Goal: Transaction & Acquisition: Purchase product/service

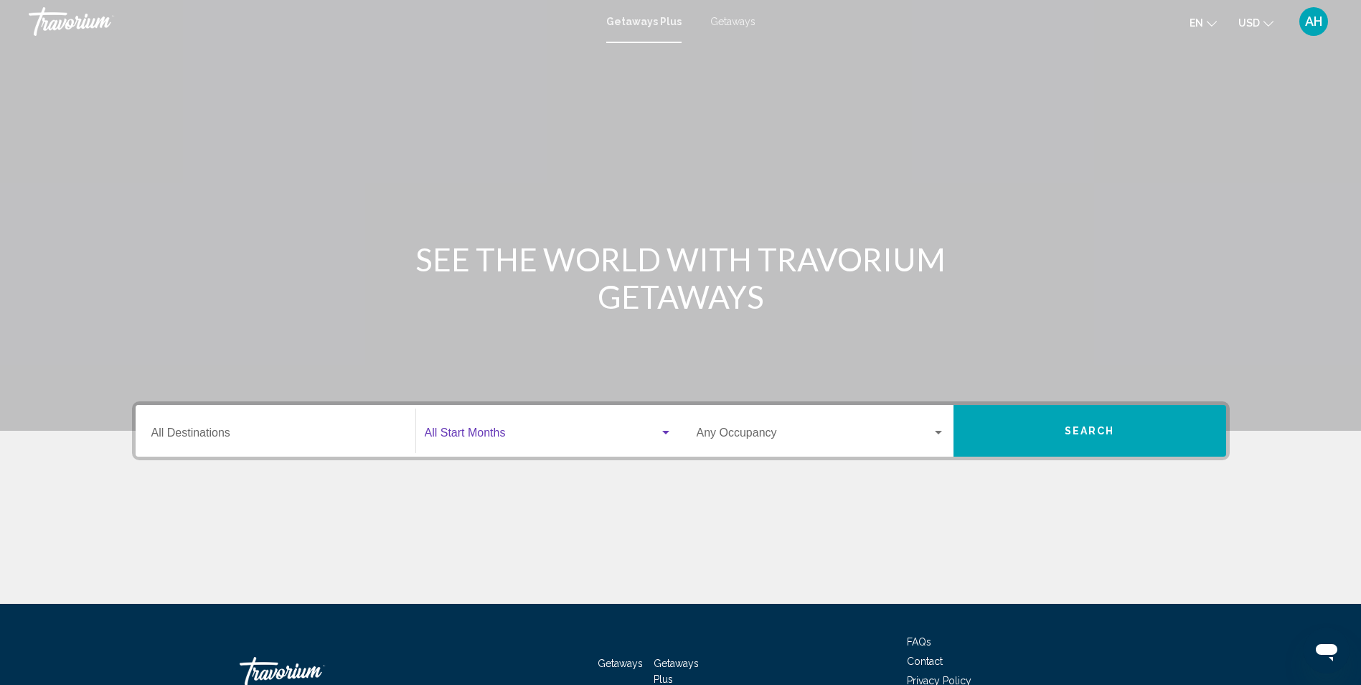
click at [664, 432] on div "Search widget" at bounding box center [665, 433] width 7 height 4
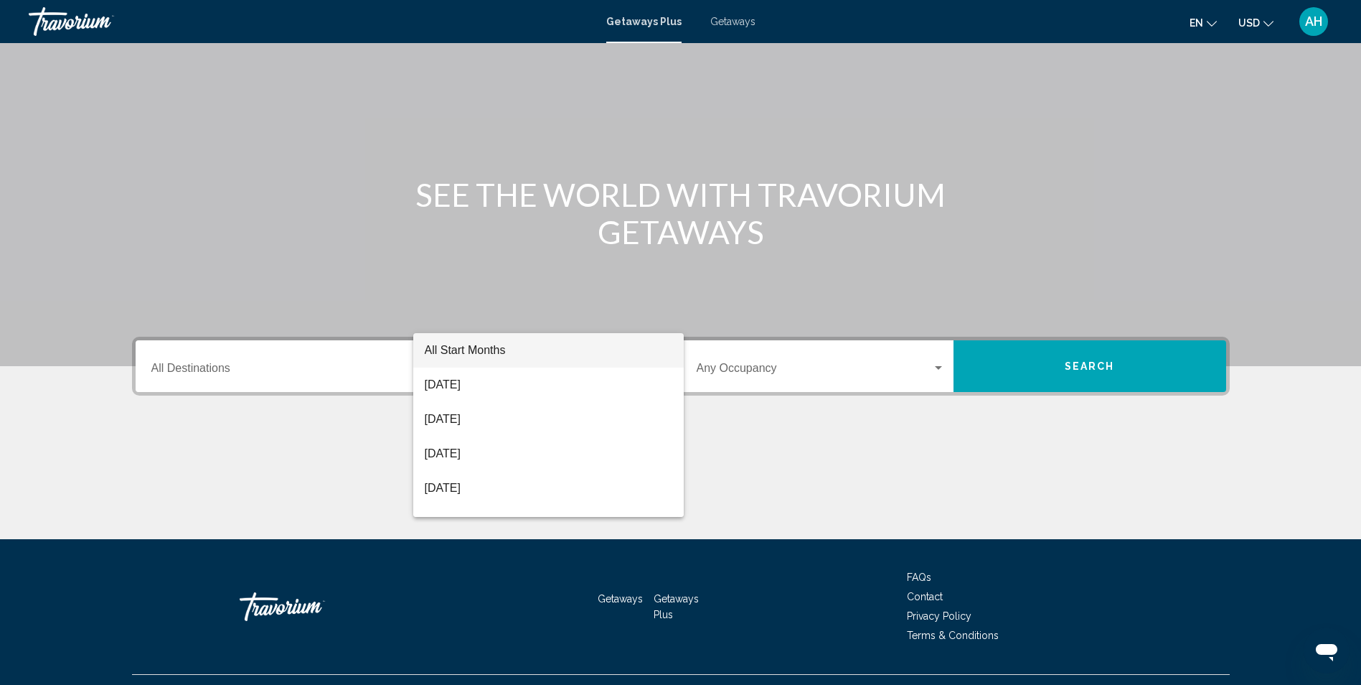
scroll to position [95, 0]
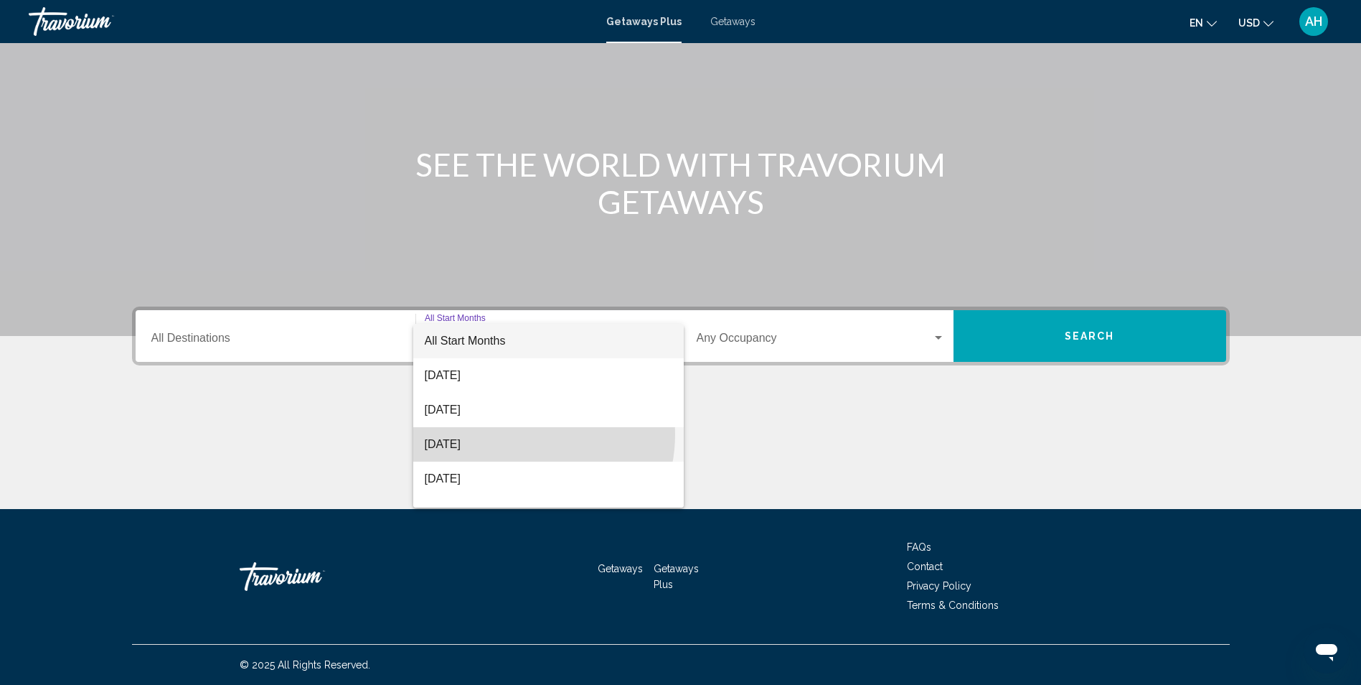
click at [520, 434] on span "[DATE]" at bounding box center [549, 444] width 248 height 34
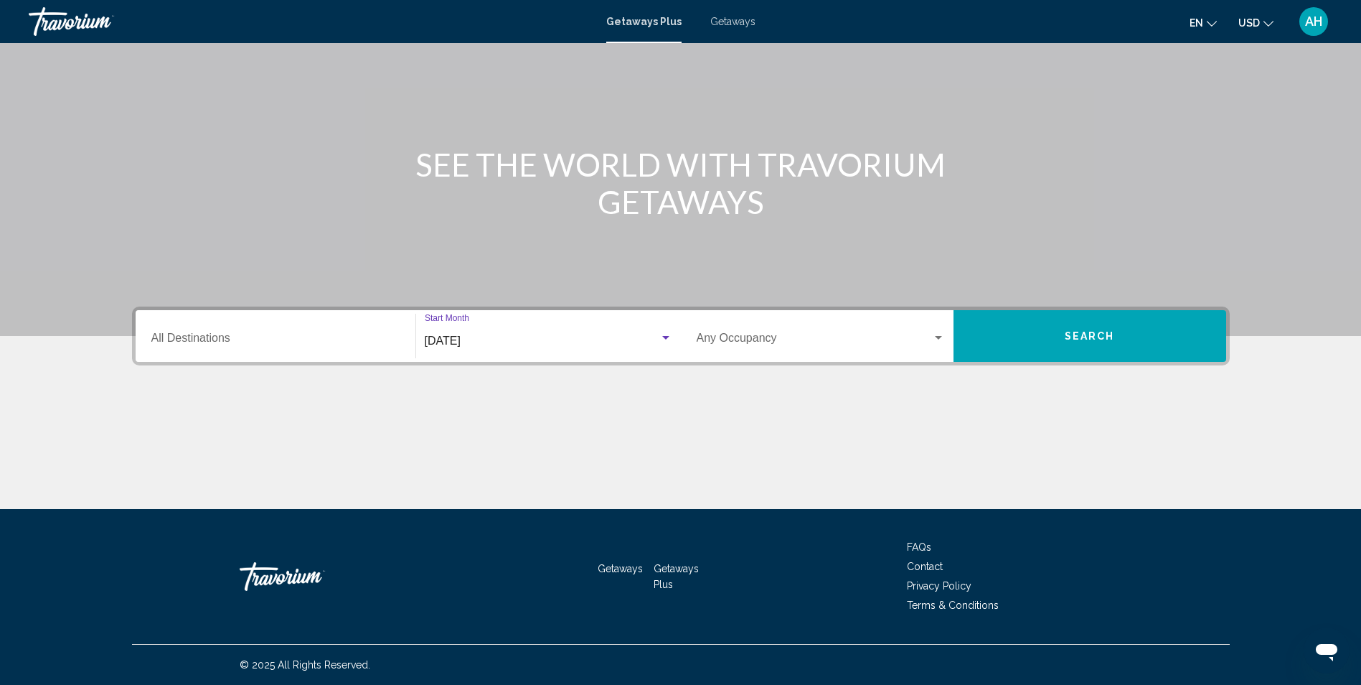
click at [1084, 338] on span "Search" at bounding box center [1090, 336] width 50 height 11
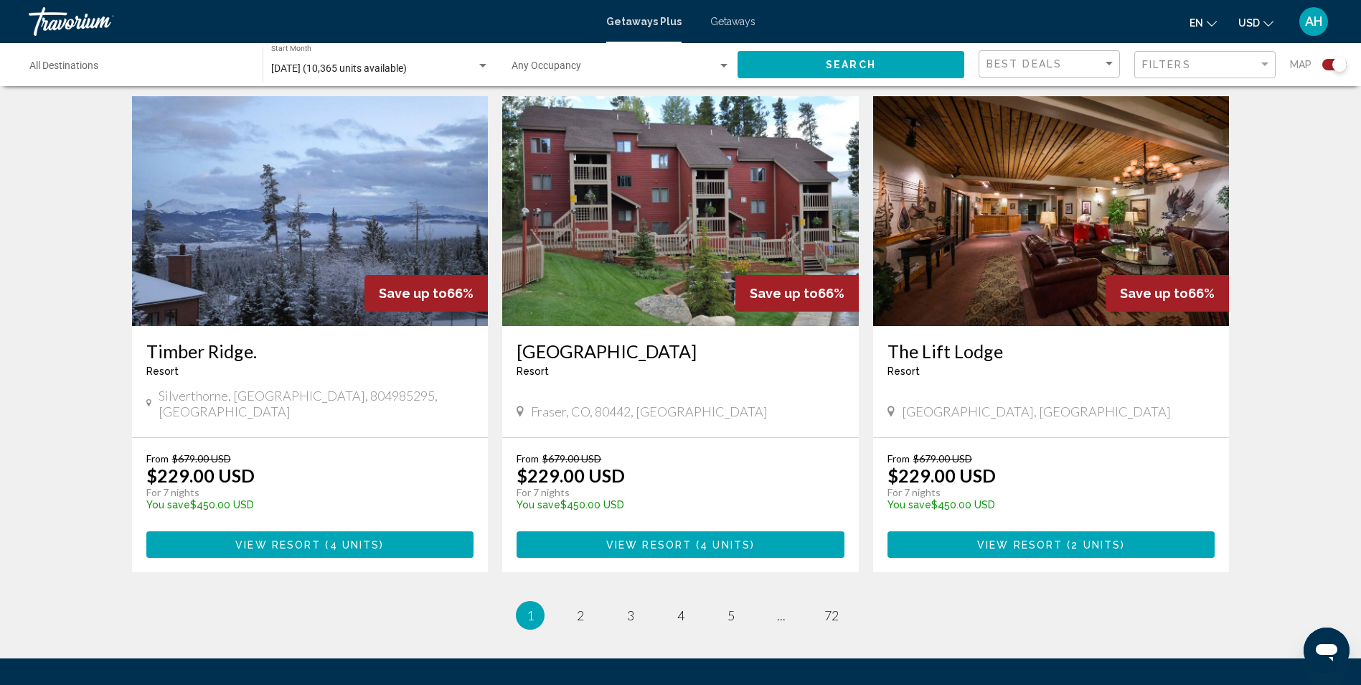
scroll to position [2081, 0]
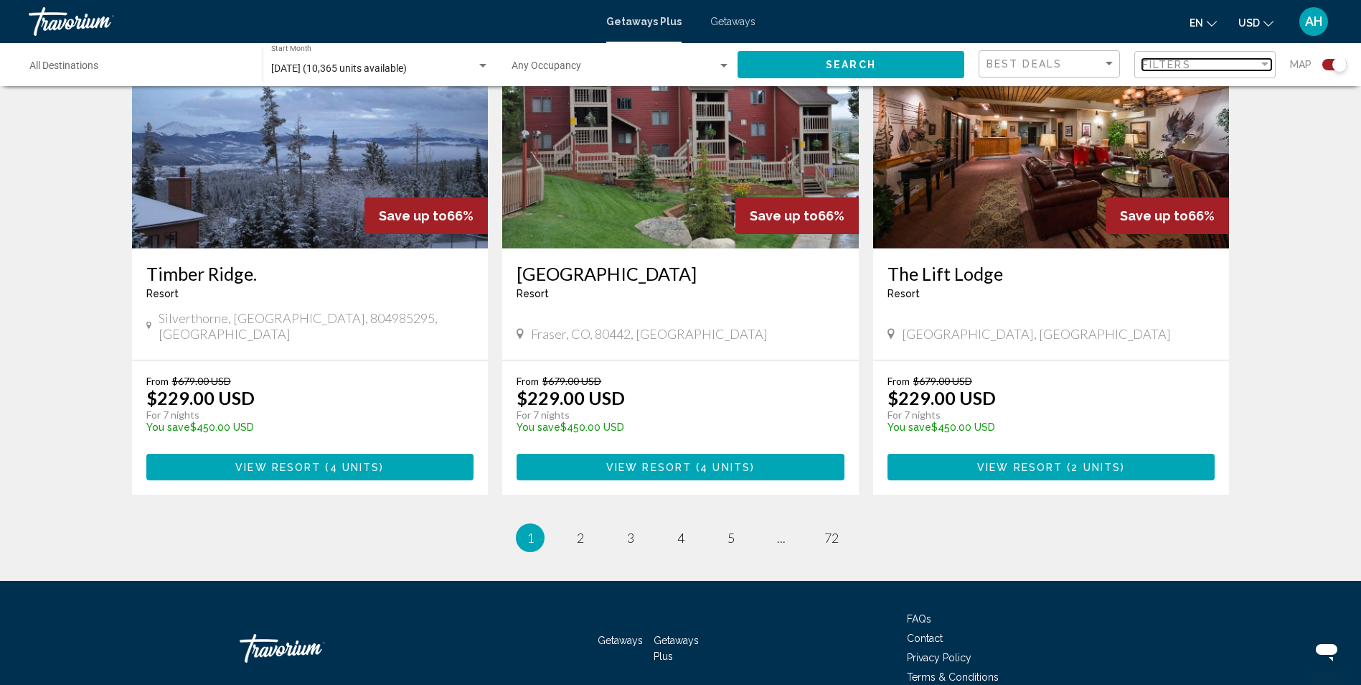
click at [1265, 63] on div "Filter" at bounding box center [1264, 64] width 7 height 4
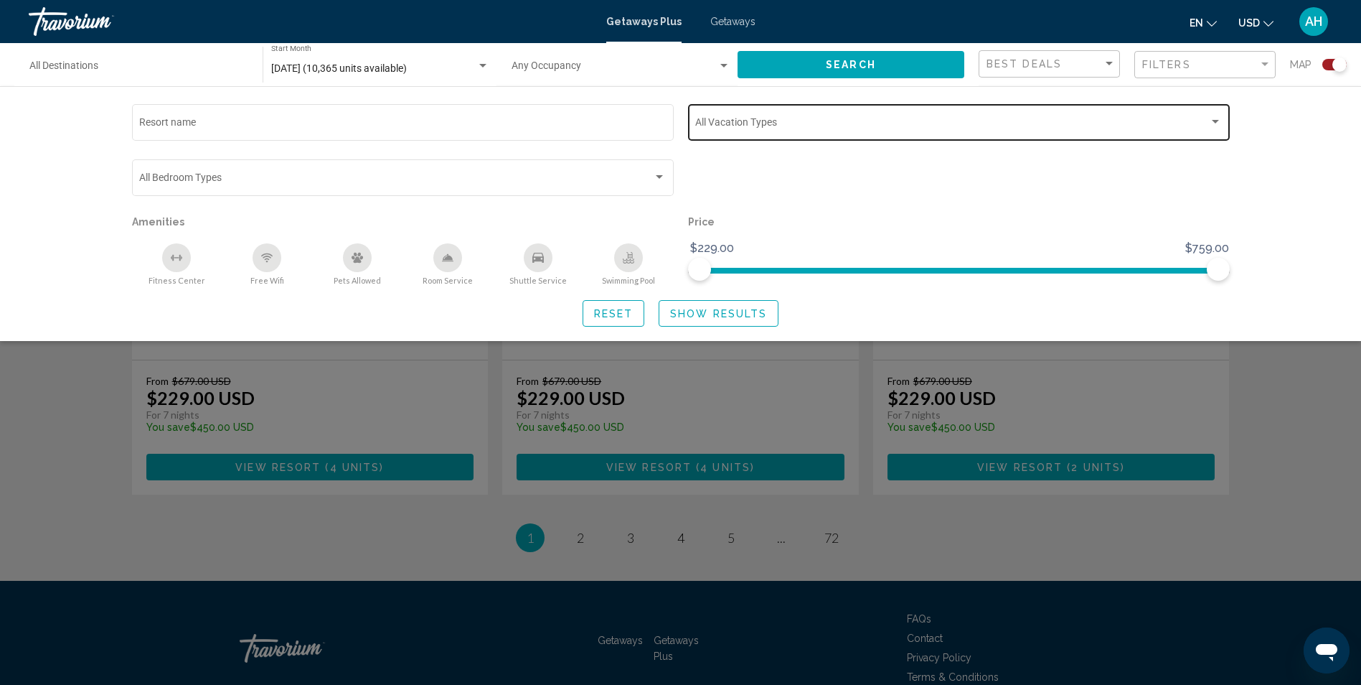
click at [1212, 124] on div "Search widget" at bounding box center [1215, 121] width 13 height 11
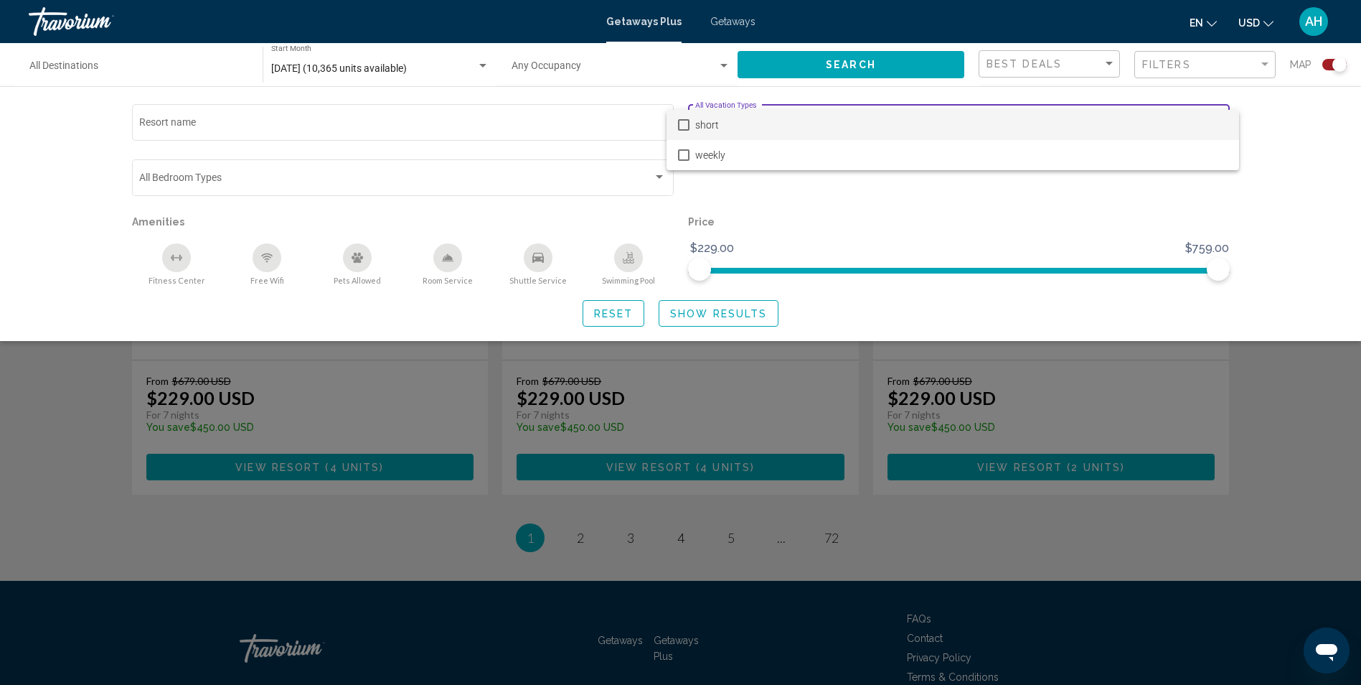
click at [682, 126] on mat-pseudo-checkbox at bounding box center [683, 124] width 11 height 11
click at [718, 316] on div at bounding box center [680, 342] width 1361 height 685
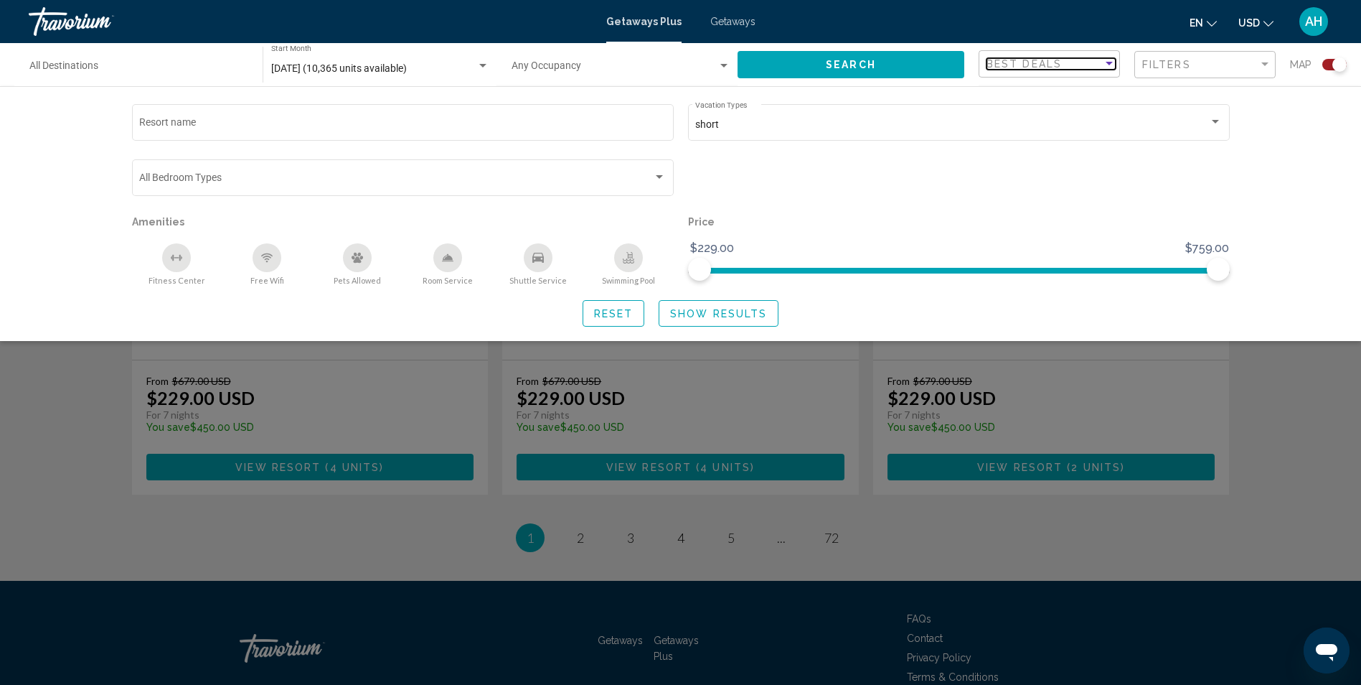
click at [1106, 65] on div "Sort by" at bounding box center [1109, 64] width 7 height 4
click at [1053, 97] on span "Lowest Price" at bounding box center [1051, 94] width 129 height 30
click at [711, 311] on span "Show Results" at bounding box center [718, 313] width 97 height 11
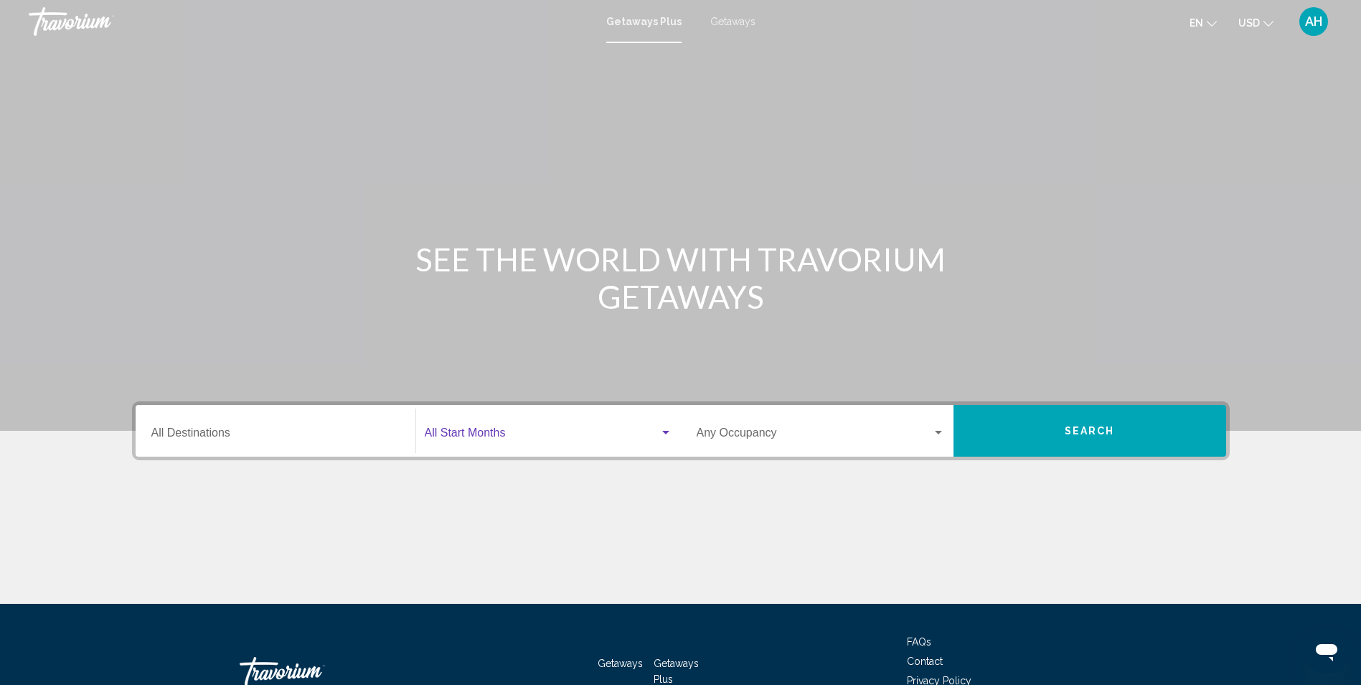
click at [666, 436] on div "Search widget" at bounding box center [665, 432] width 13 height 11
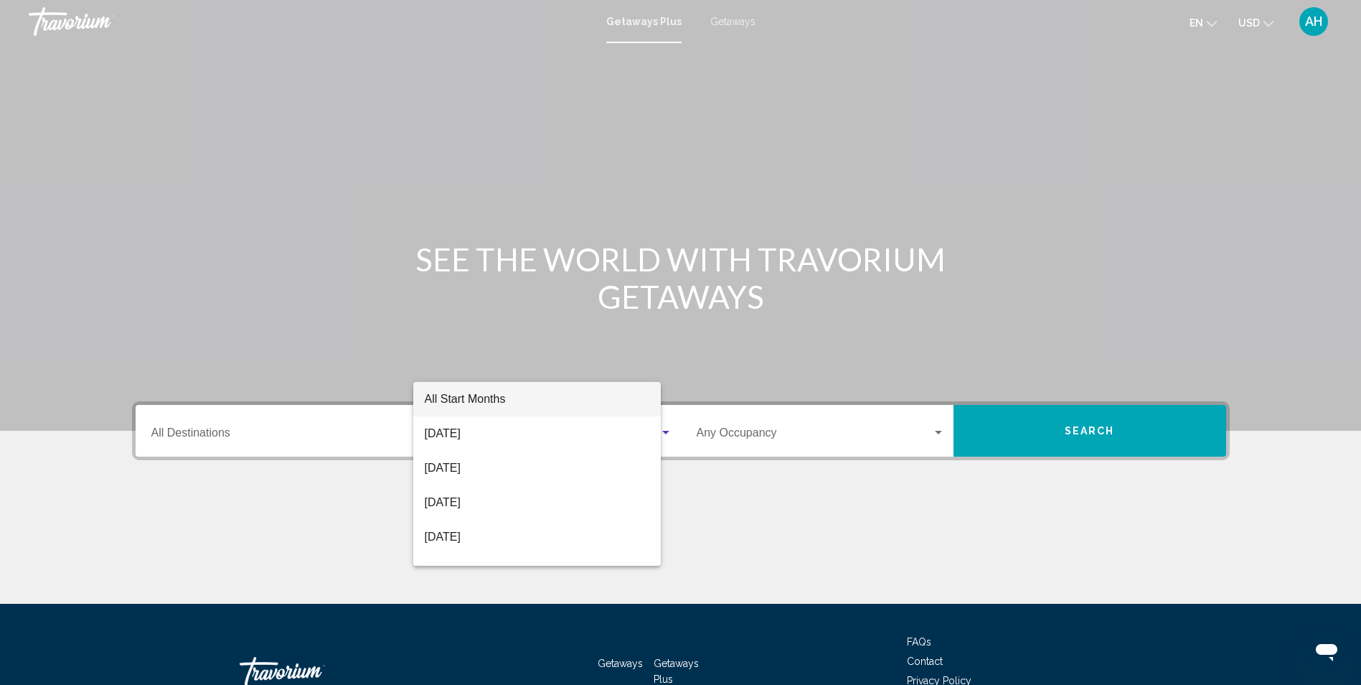
scroll to position [95, 0]
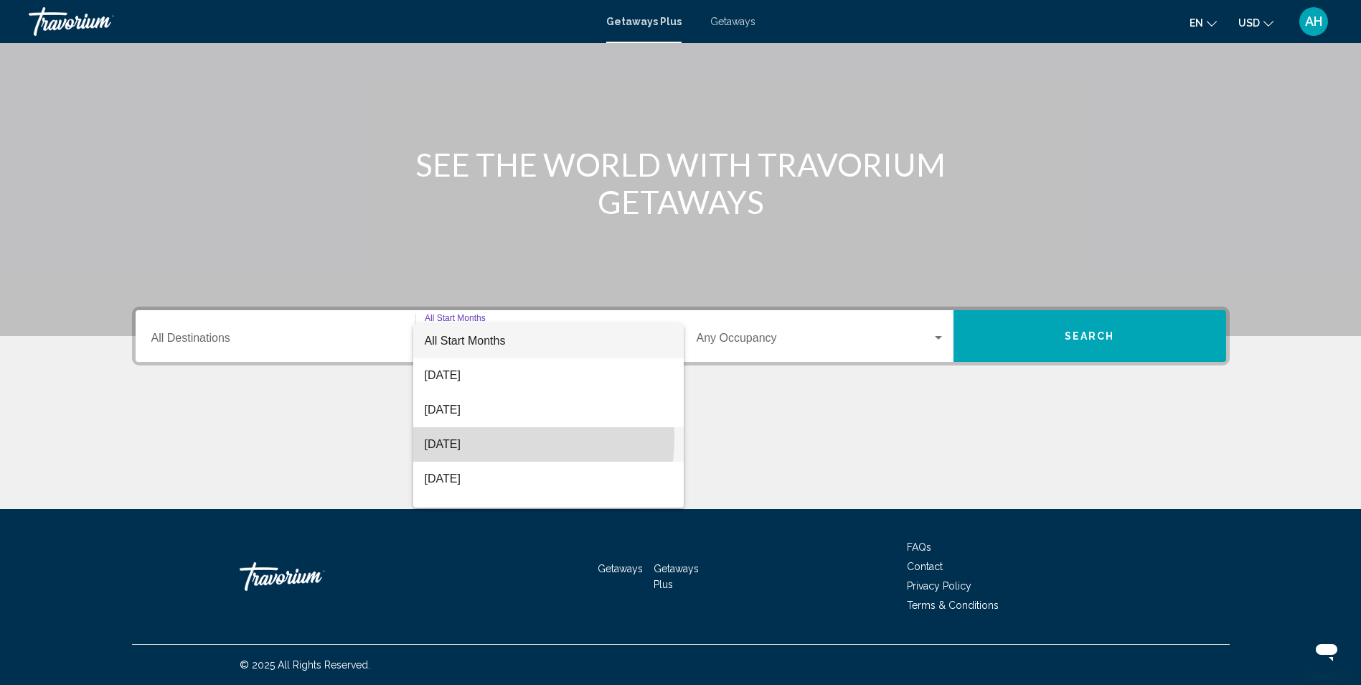
click at [491, 437] on span "[DATE]" at bounding box center [549, 444] width 248 height 34
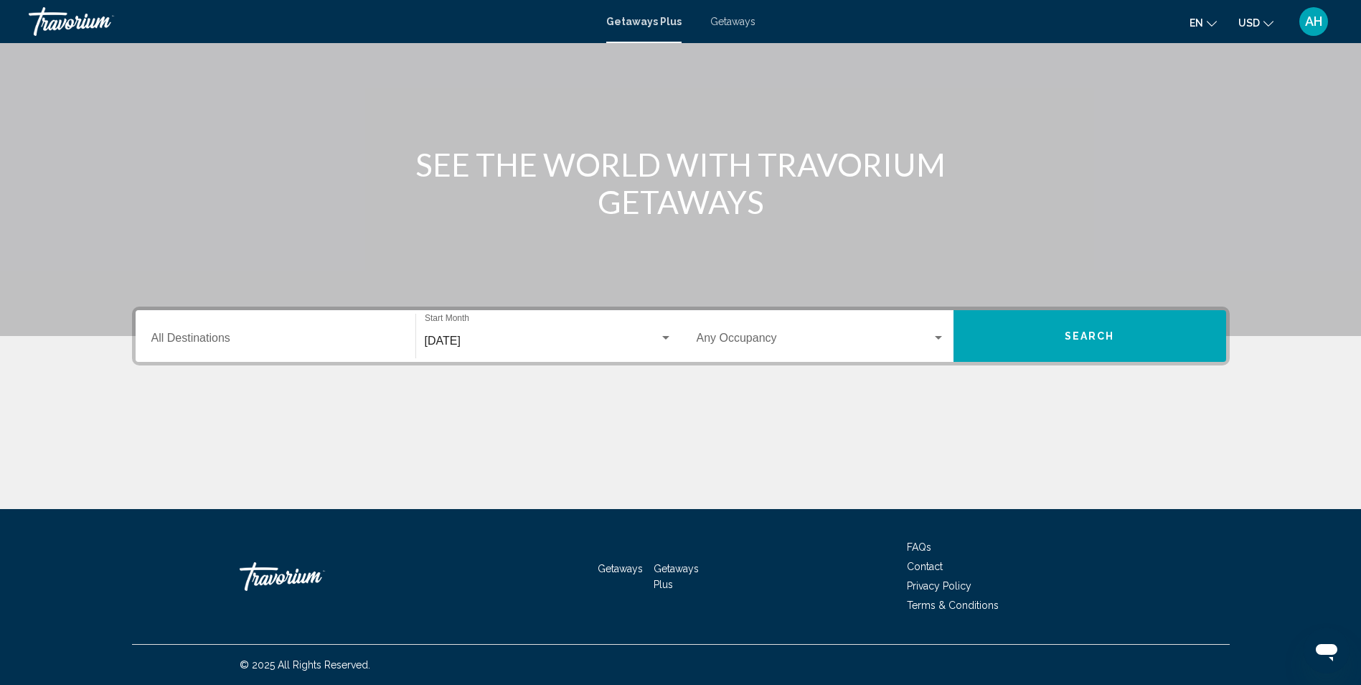
click at [940, 330] on div "Occupancy Any Occupancy" at bounding box center [821, 336] width 248 height 45
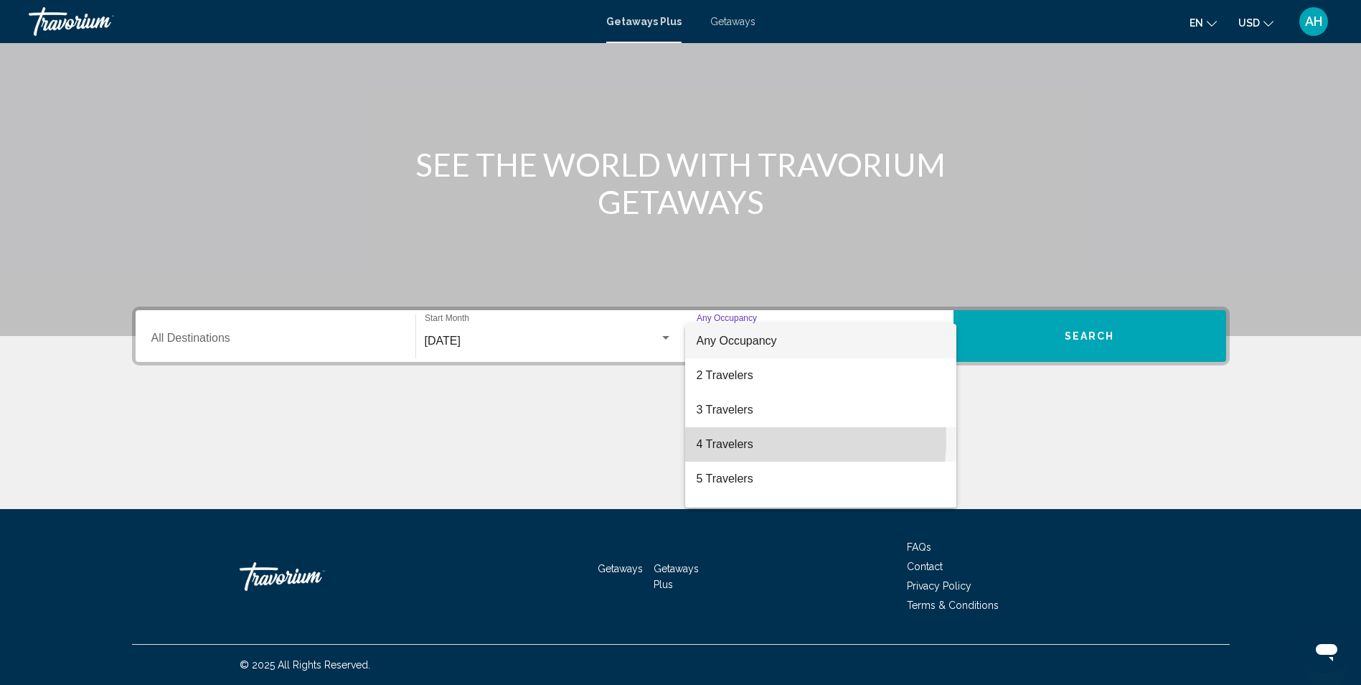
click at [720, 438] on span "4 Travelers" at bounding box center [821, 444] width 248 height 34
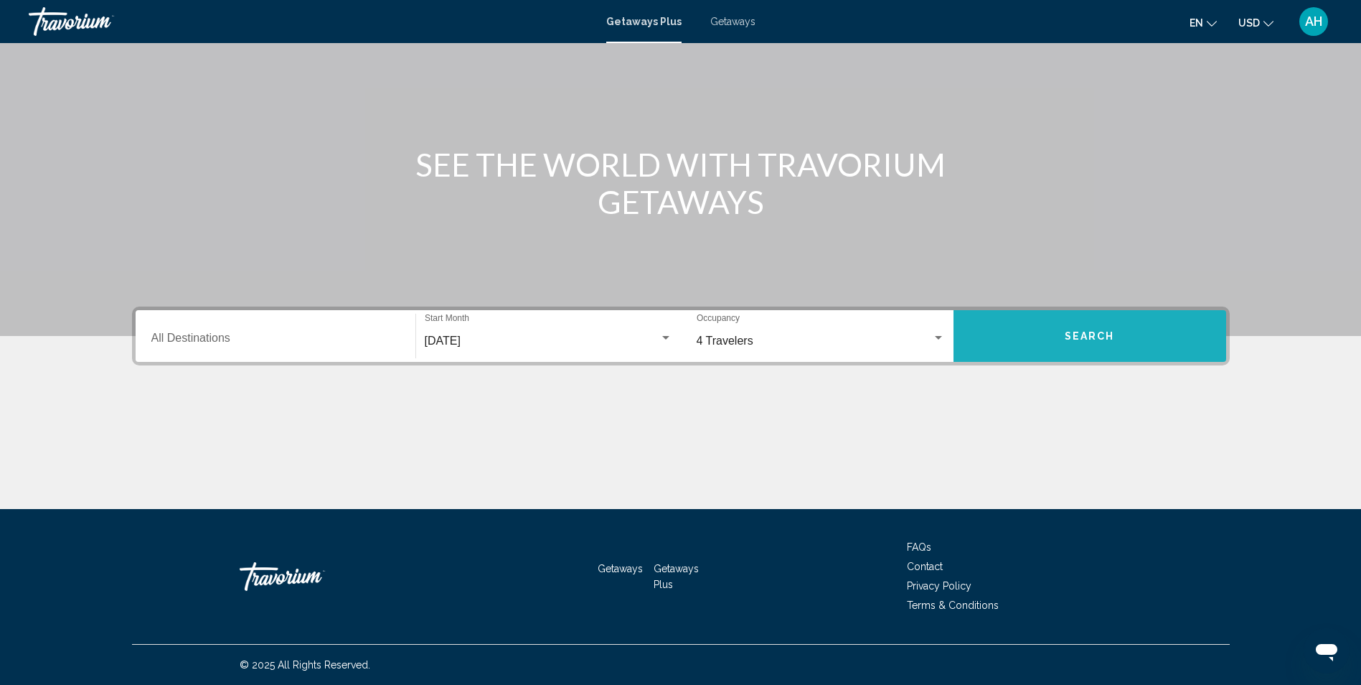
click at [1075, 342] on span "Search" at bounding box center [1090, 336] width 50 height 11
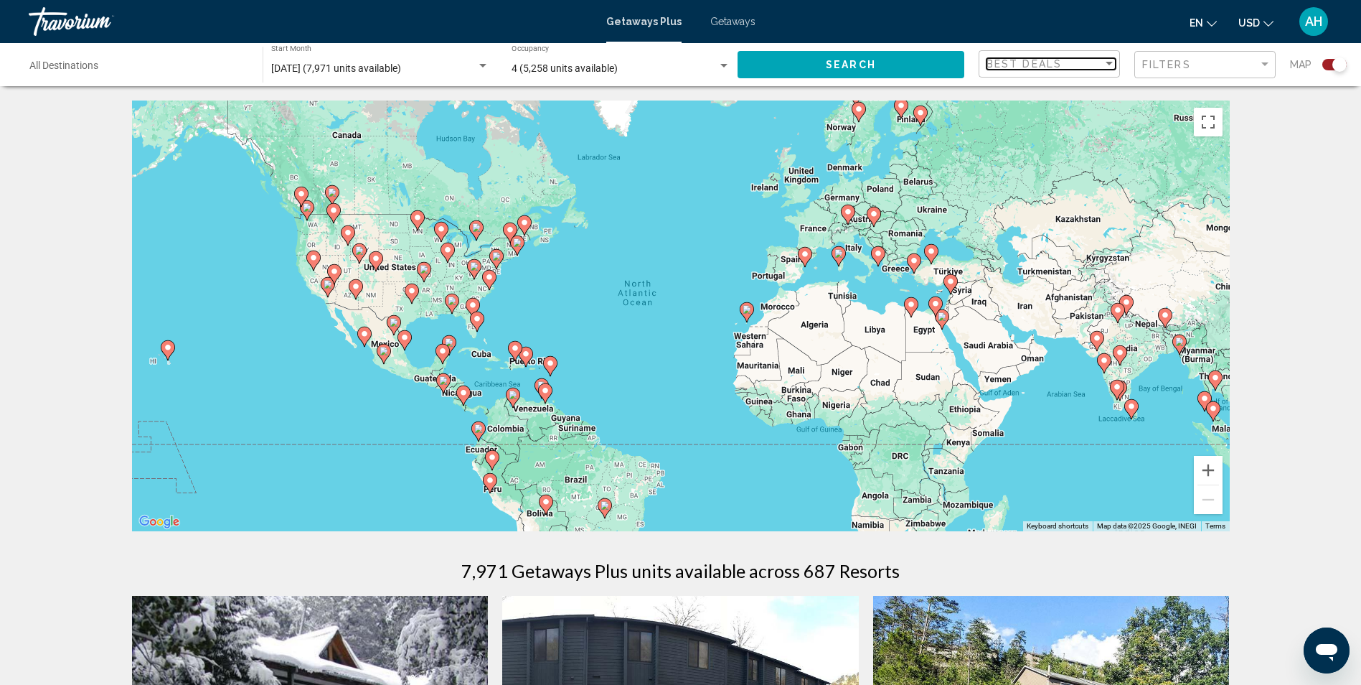
click at [1108, 61] on div "Sort by" at bounding box center [1109, 63] width 13 height 11
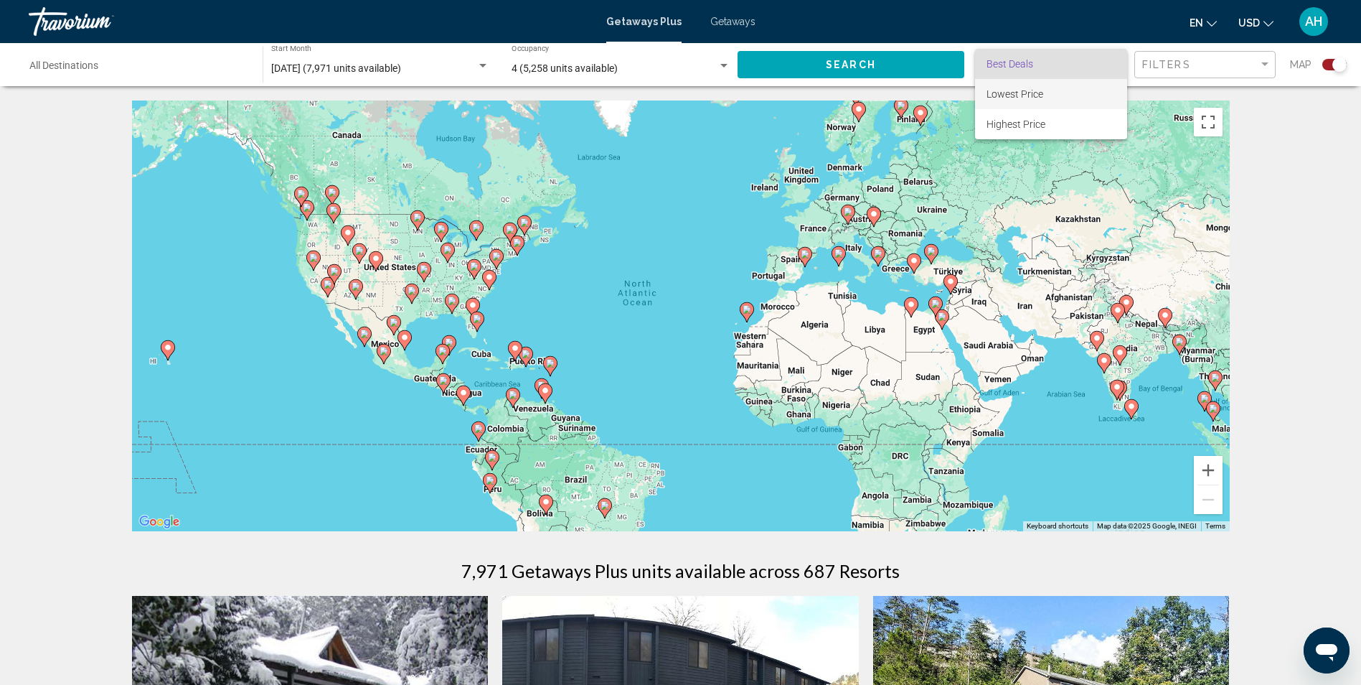
click at [1040, 94] on span "Lowest Price" at bounding box center [1015, 93] width 57 height 11
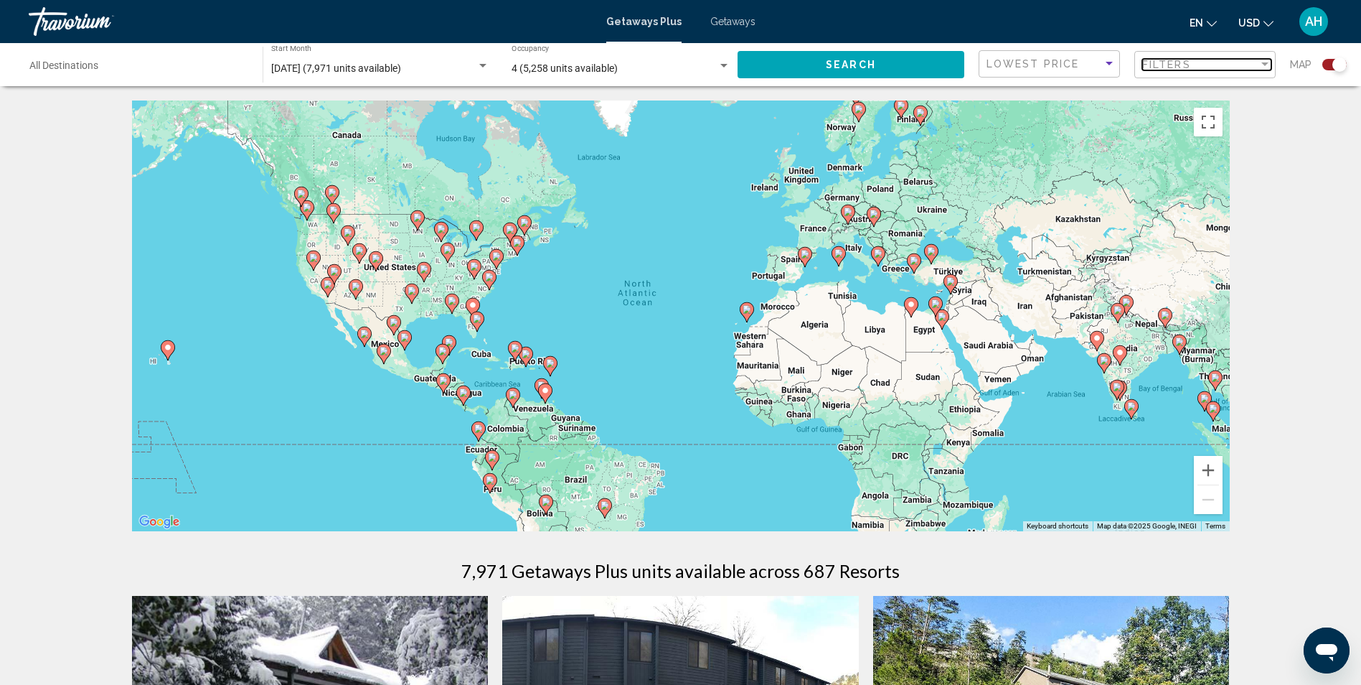
click at [1265, 63] on div "Filter" at bounding box center [1264, 64] width 7 height 4
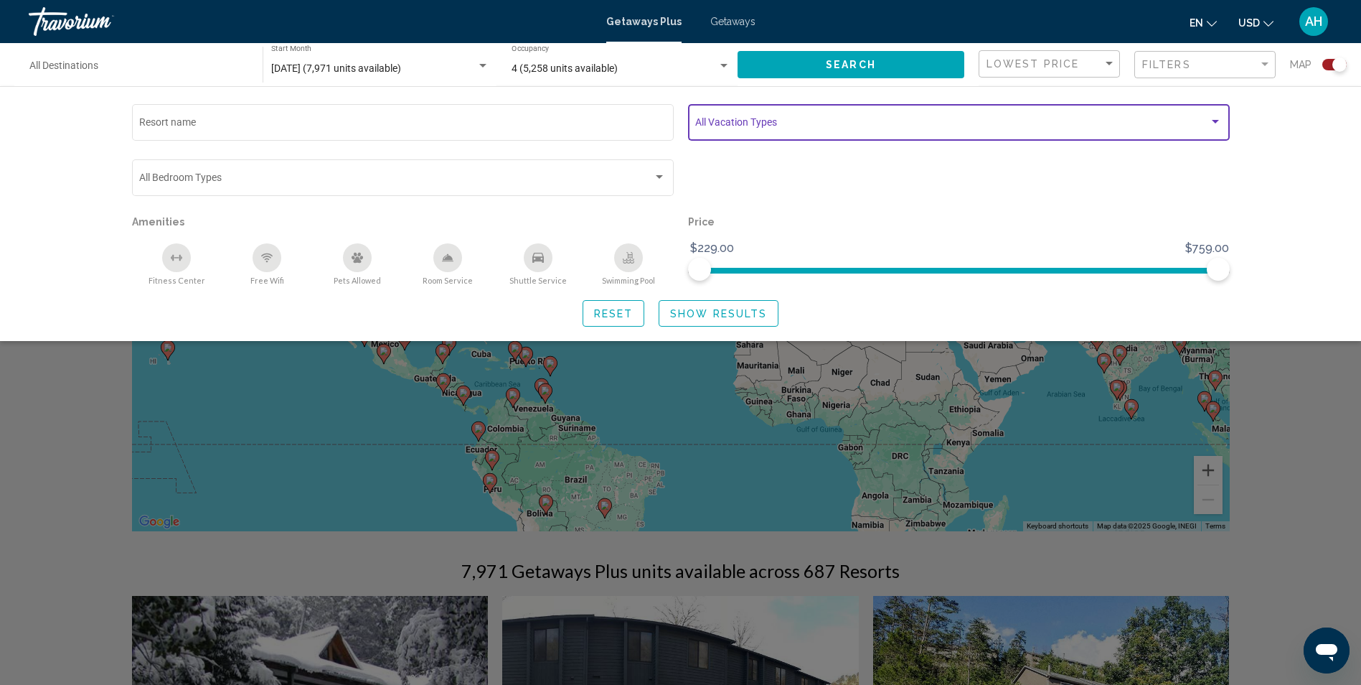
click at [1216, 122] on div "Search widget" at bounding box center [1215, 122] width 7 height 4
click at [685, 126] on mat-pseudo-checkbox at bounding box center [683, 124] width 11 height 11
click at [725, 309] on div at bounding box center [680, 342] width 1361 height 685
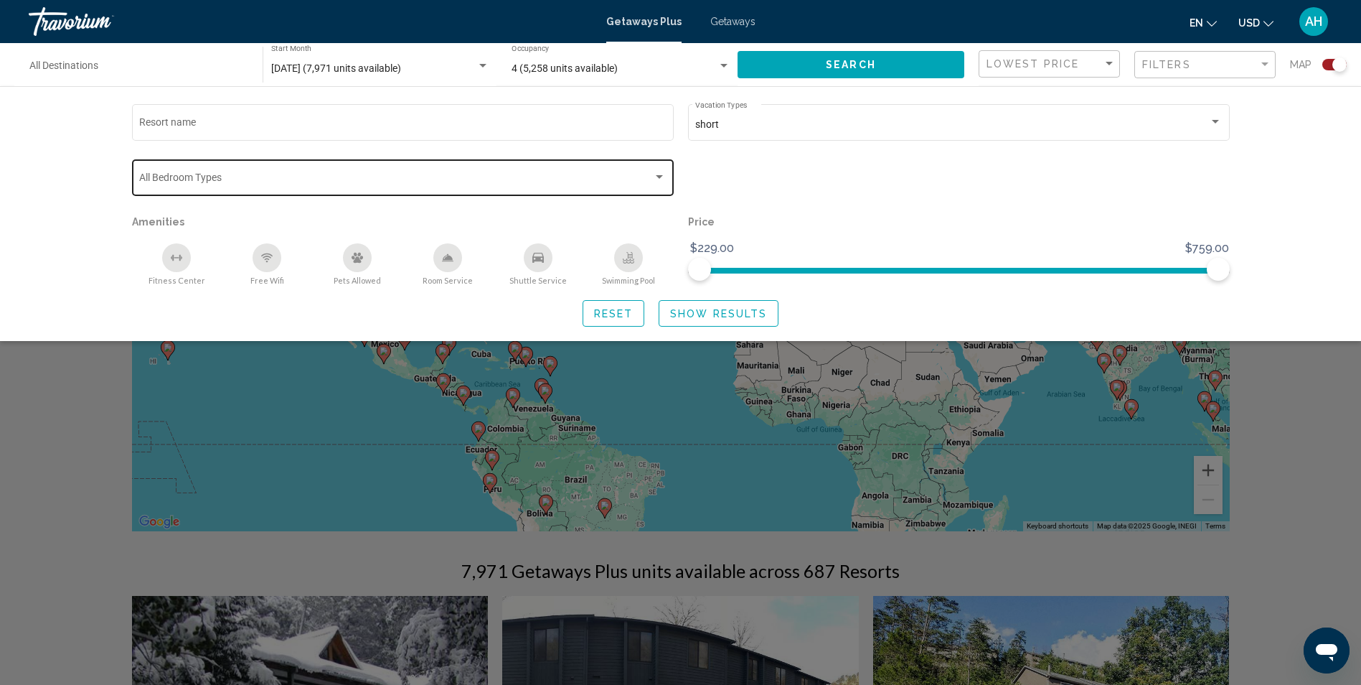
click at [659, 171] on div "Search widget" at bounding box center [659, 176] width 13 height 11
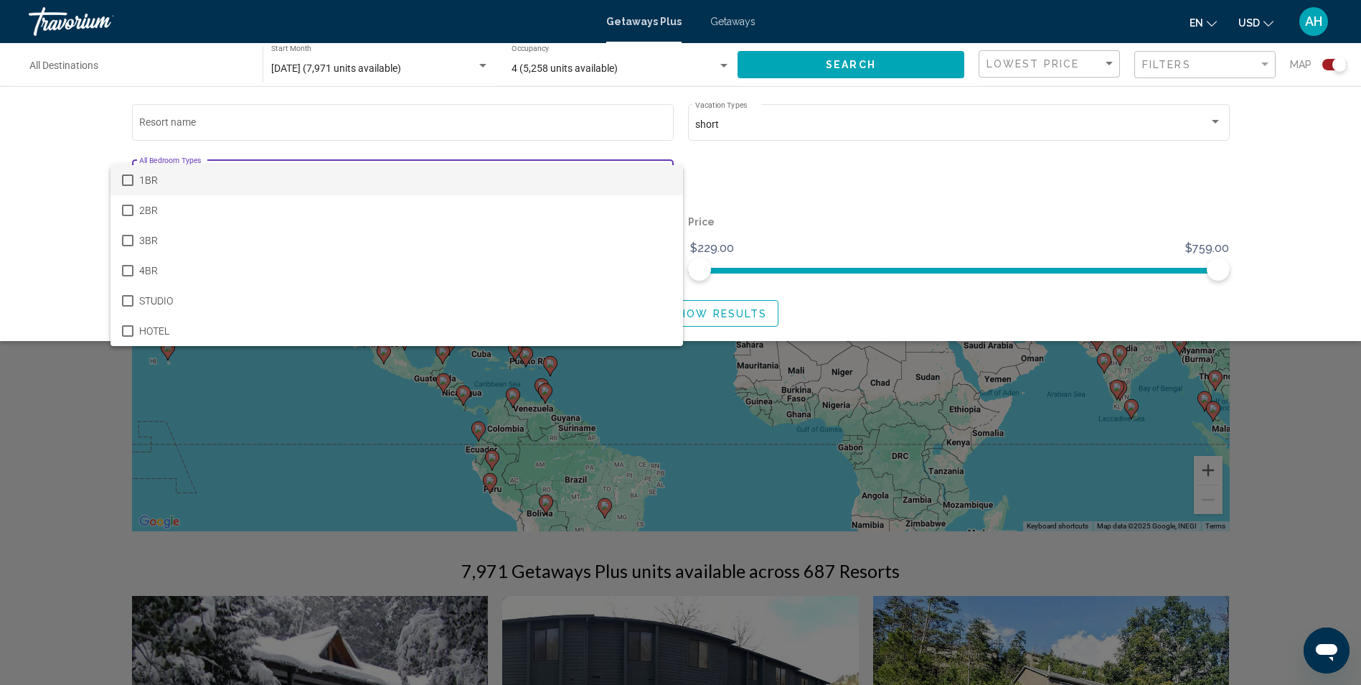
click at [862, 207] on div at bounding box center [680, 342] width 1361 height 685
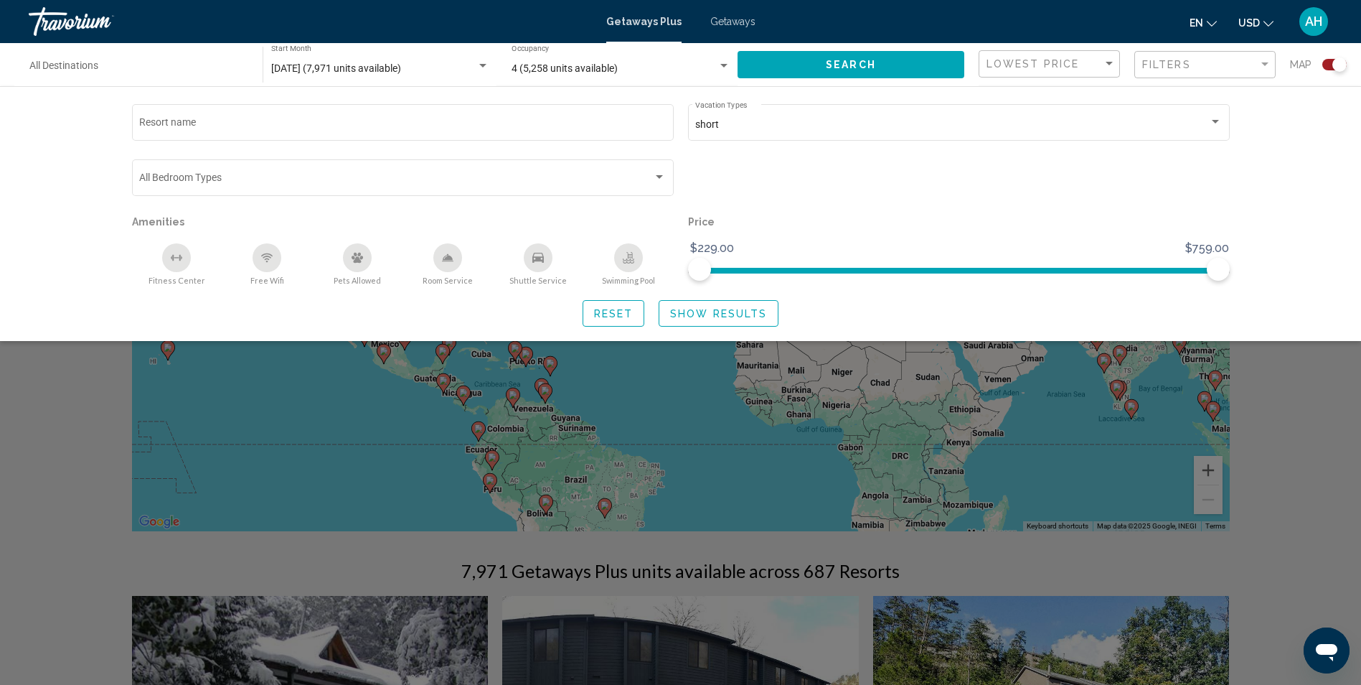
click at [710, 309] on span "Show Results" at bounding box center [718, 313] width 97 height 11
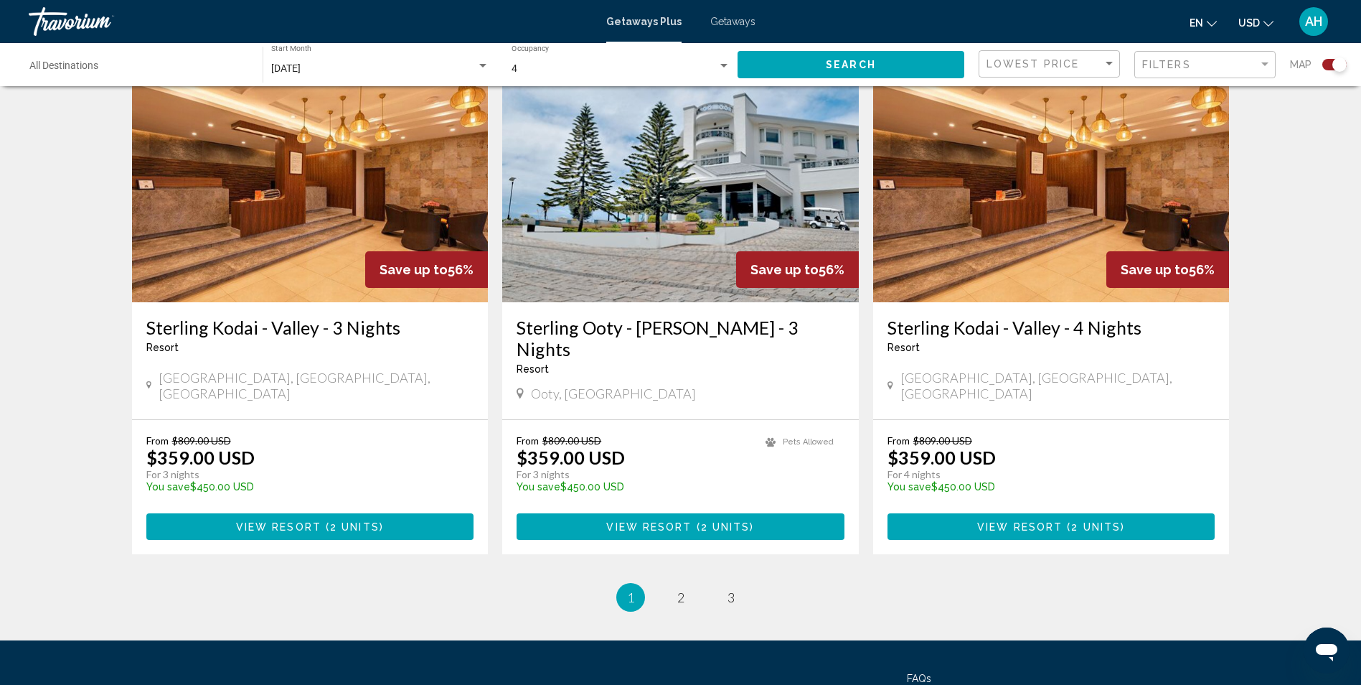
scroll to position [2158, 0]
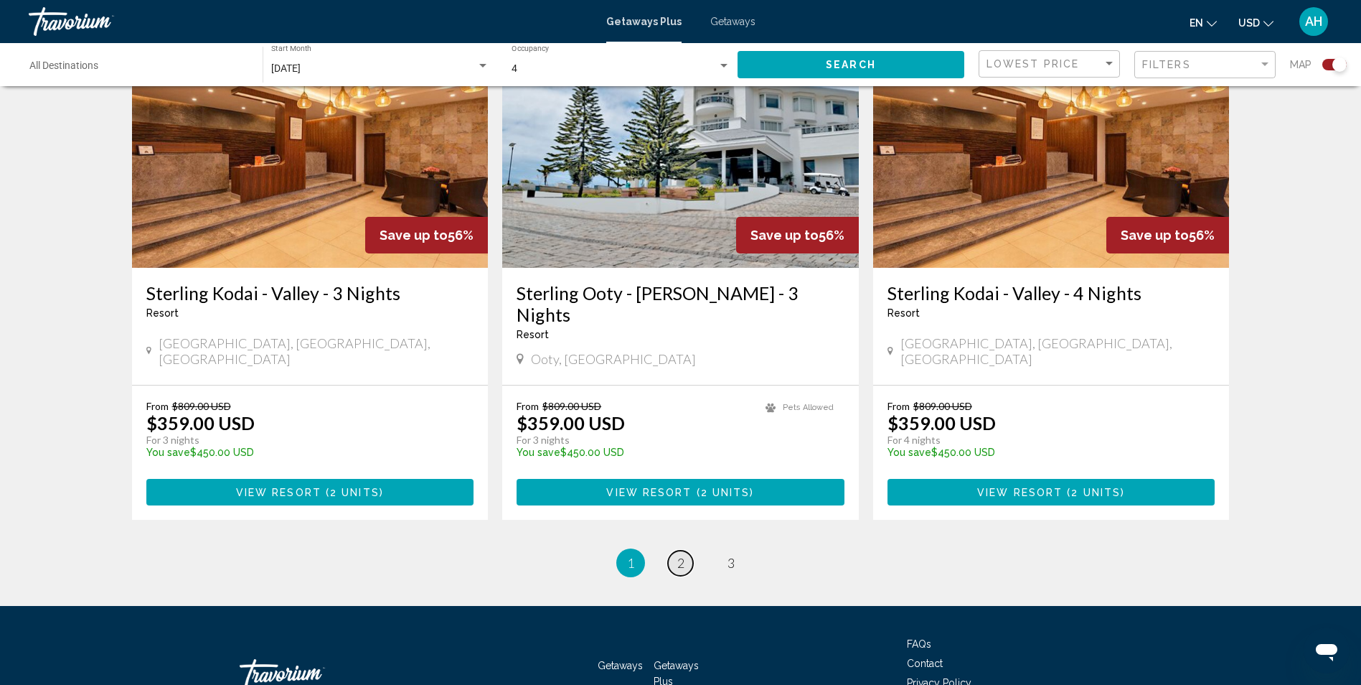
click at [677, 555] on span "2" at bounding box center [680, 563] width 7 height 16
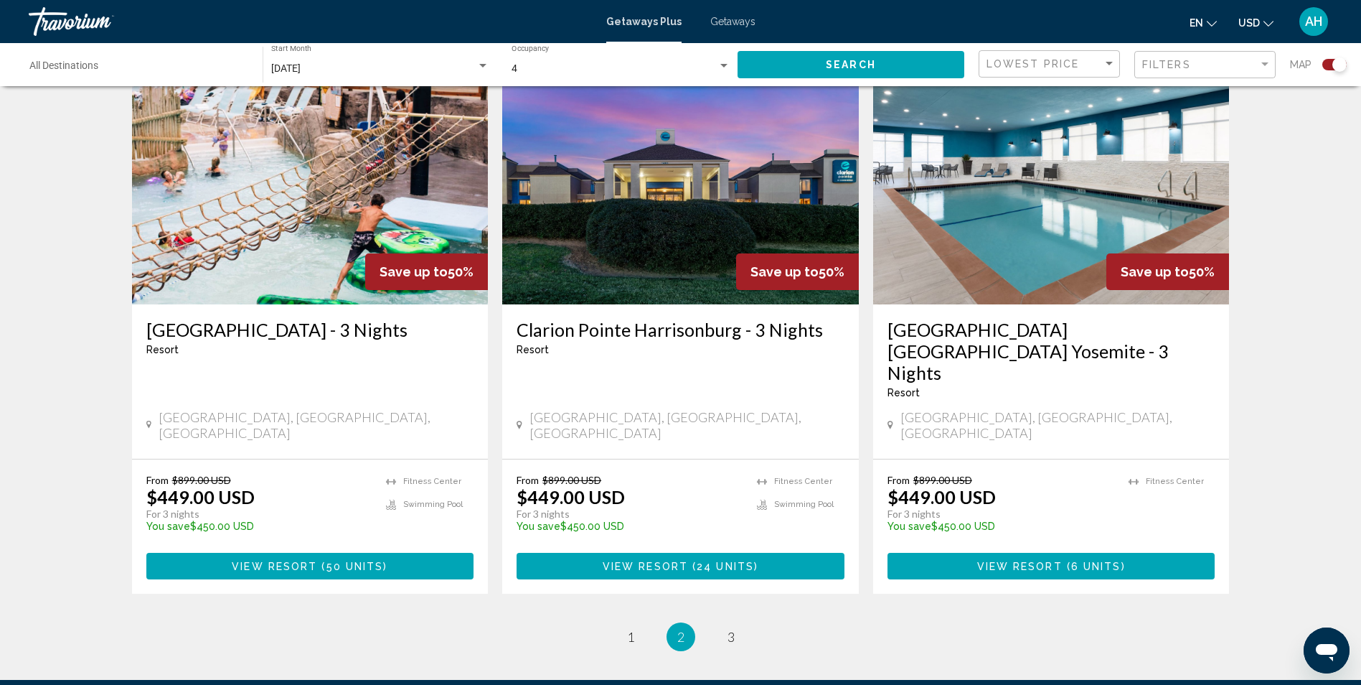
scroll to position [2081, 0]
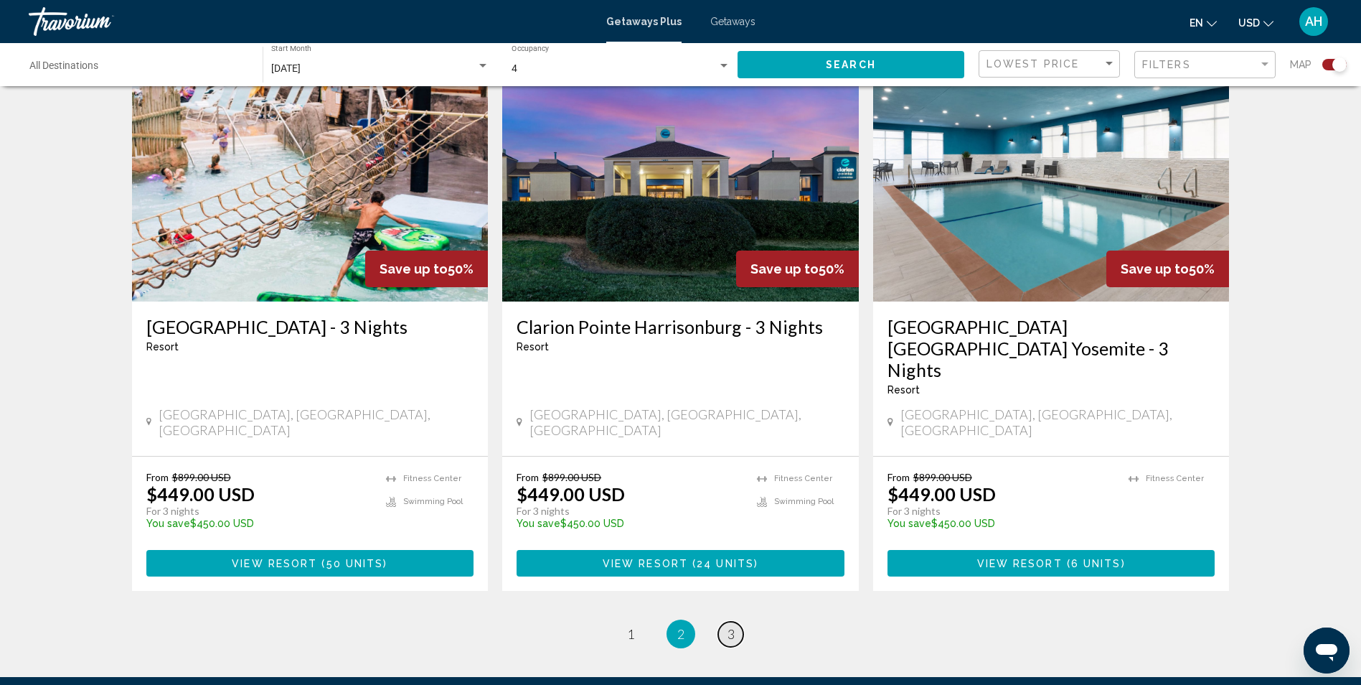
click at [726, 621] on link "page 3" at bounding box center [730, 633] width 25 height 25
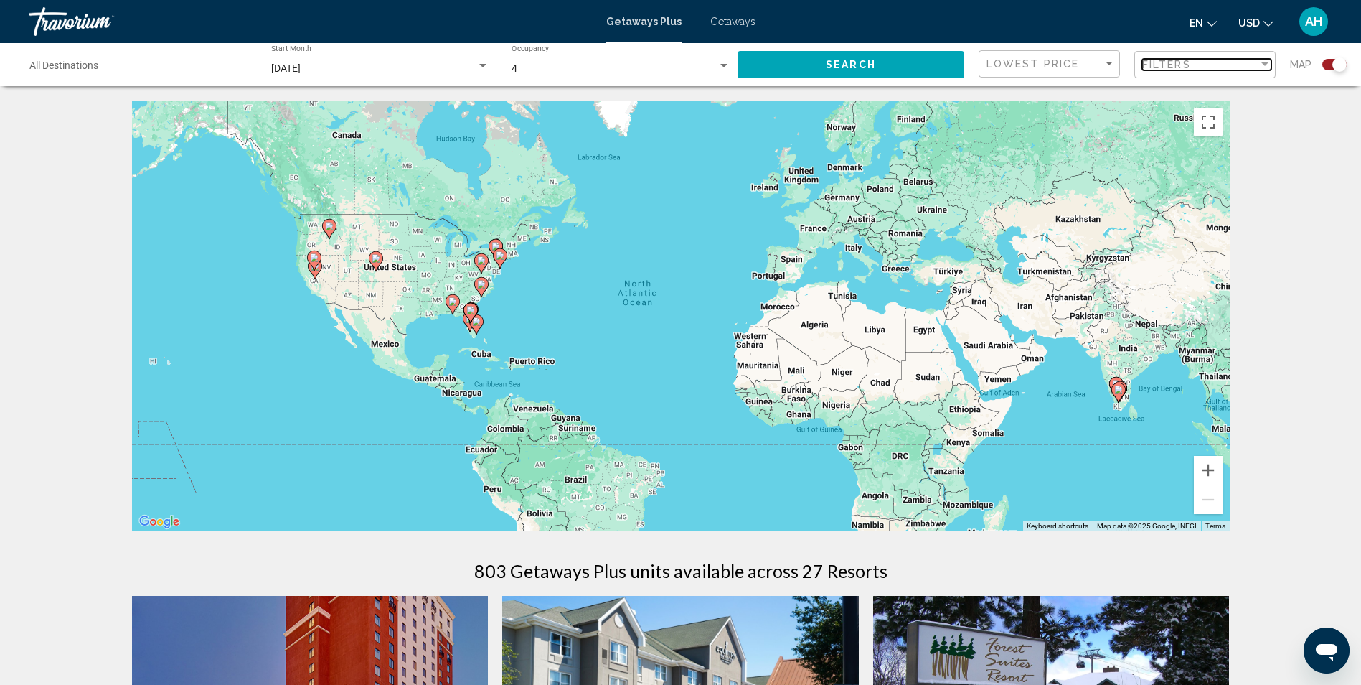
click at [1264, 62] on div "Filter" at bounding box center [1264, 64] width 7 height 4
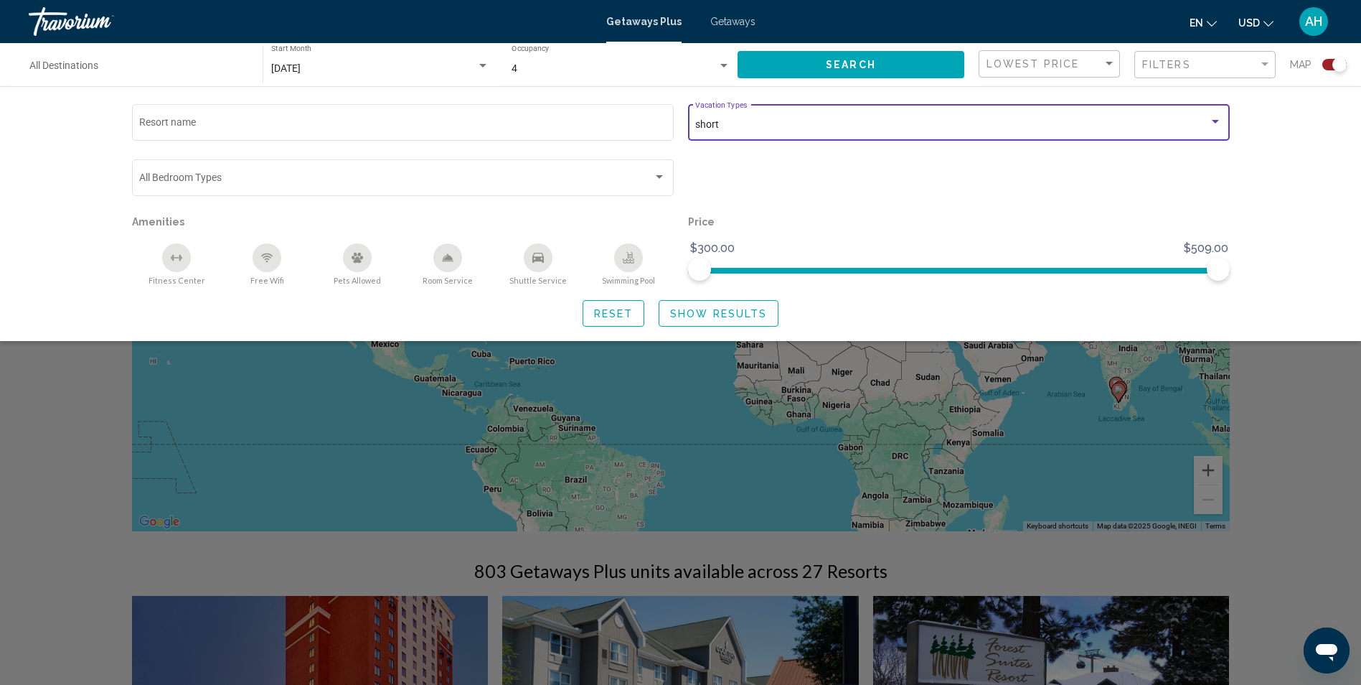
click at [1217, 122] on div "Search widget" at bounding box center [1215, 122] width 7 height 4
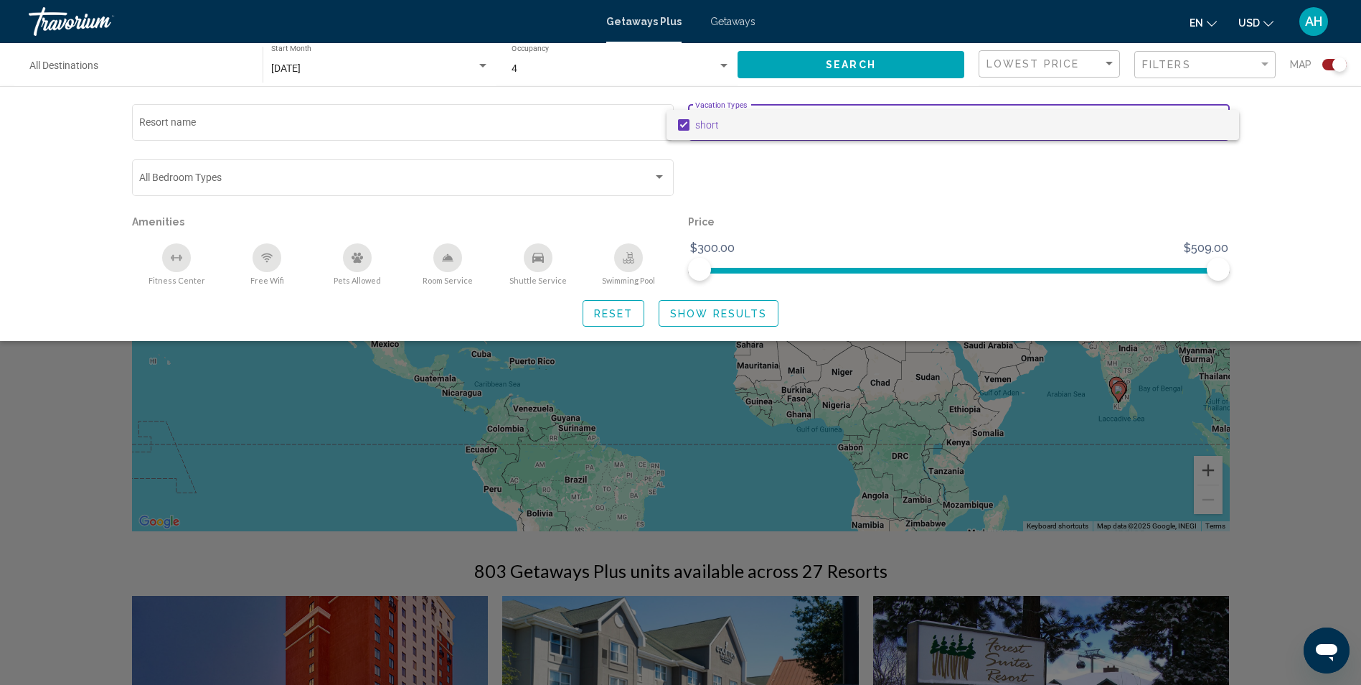
click at [681, 125] on mat-pseudo-checkbox at bounding box center [683, 124] width 11 height 11
click at [865, 202] on div at bounding box center [680, 342] width 1361 height 685
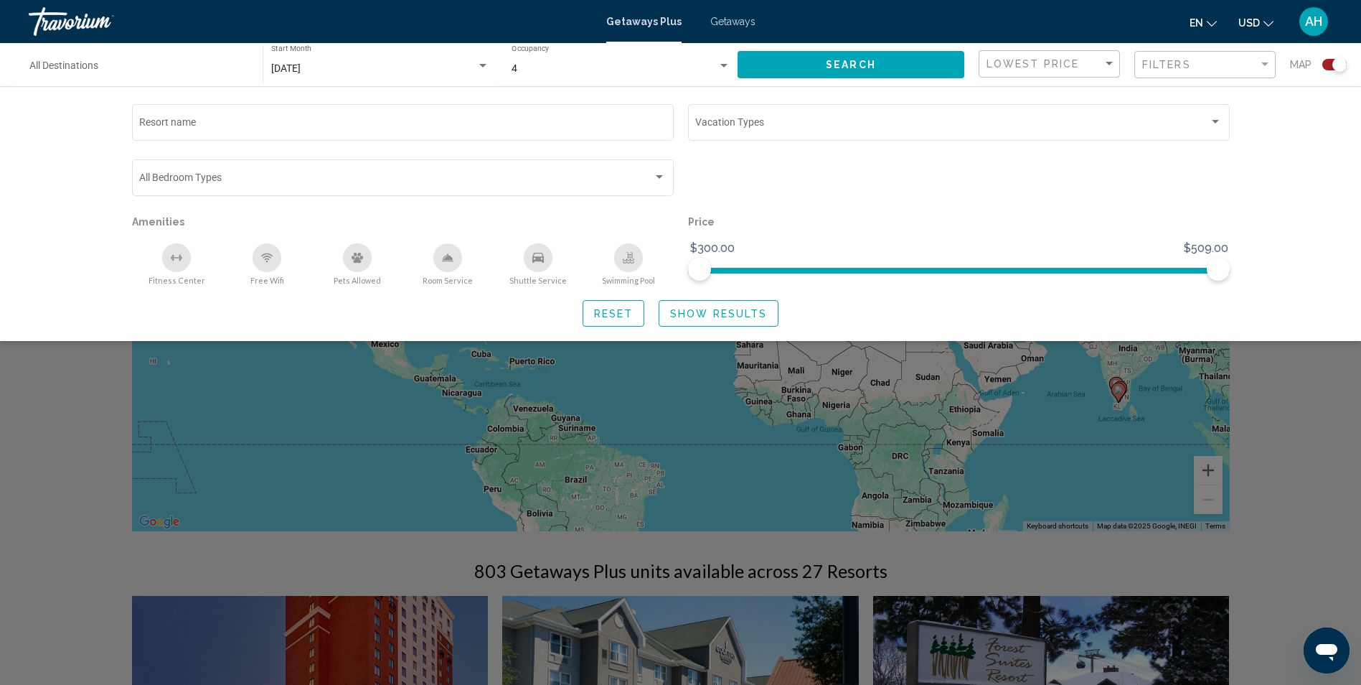
click at [717, 310] on span "Show Results" at bounding box center [718, 313] width 97 height 11
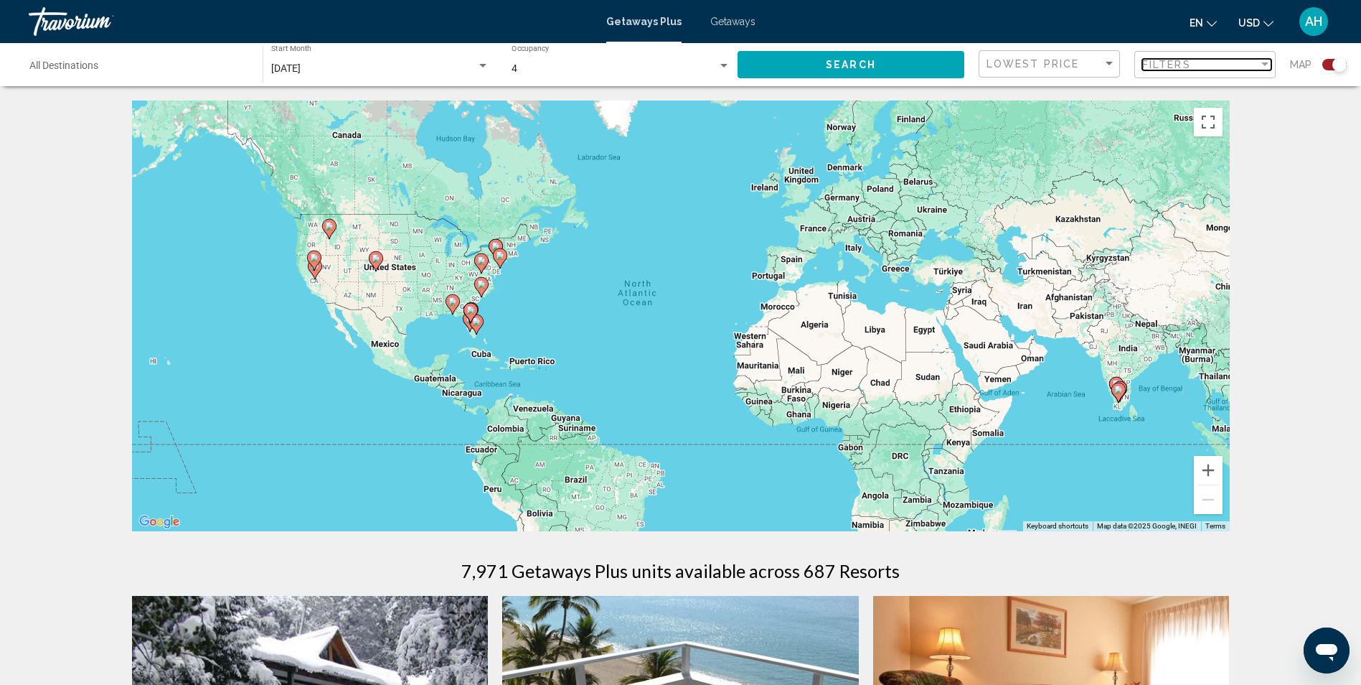
click at [1268, 64] on div "Filter" at bounding box center [1264, 64] width 7 height 4
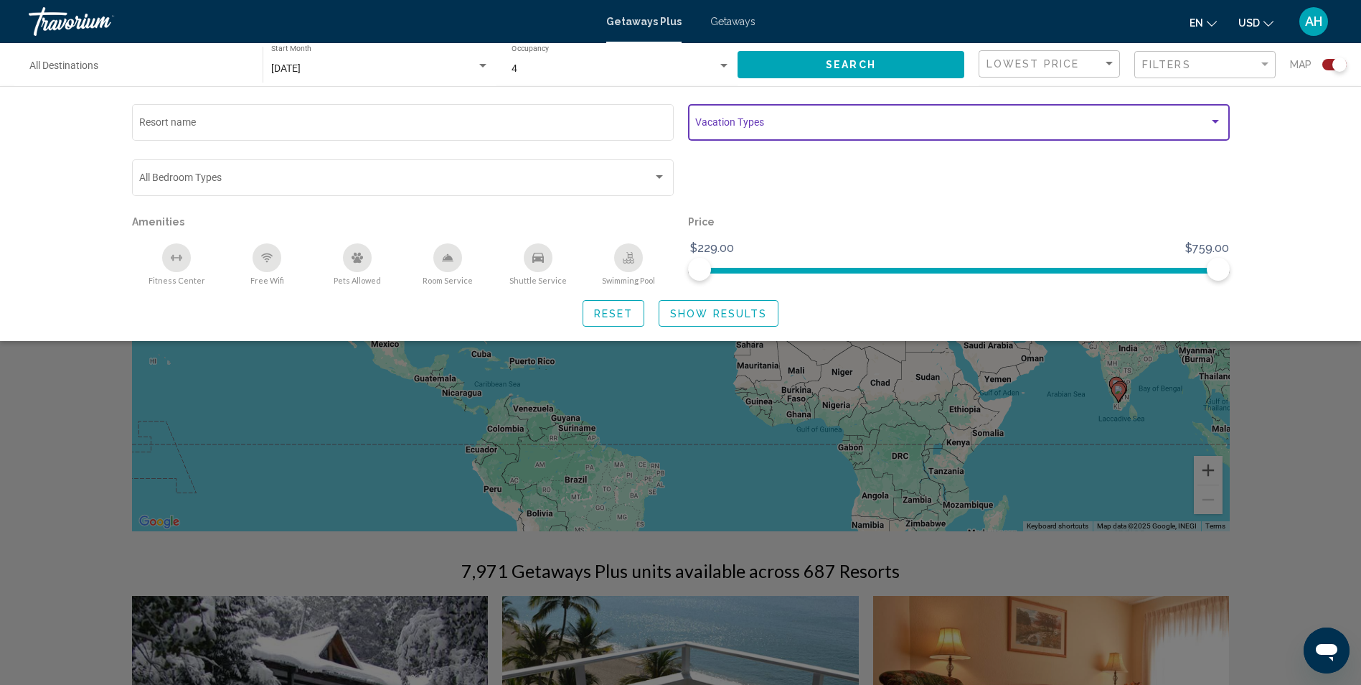
click at [1211, 117] on div "Search widget" at bounding box center [1215, 121] width 13 height 11
click at [891, 207] on div at bounding box center [680, 342] width 1361 height 685
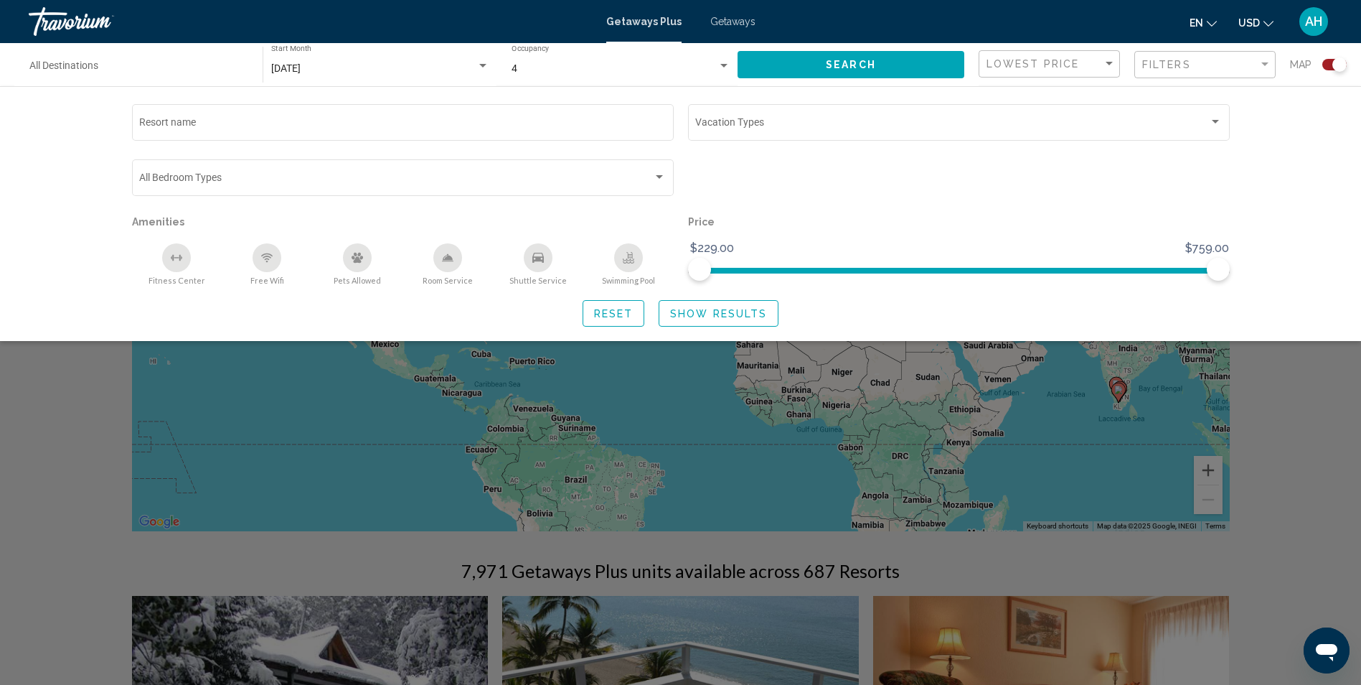
click at [1280, 226] on div "Resort name Vacation Types All Vacation Types Bedroom Types All Bedroom Types A…" at bounding box center [680, 213] width 1361 height 255
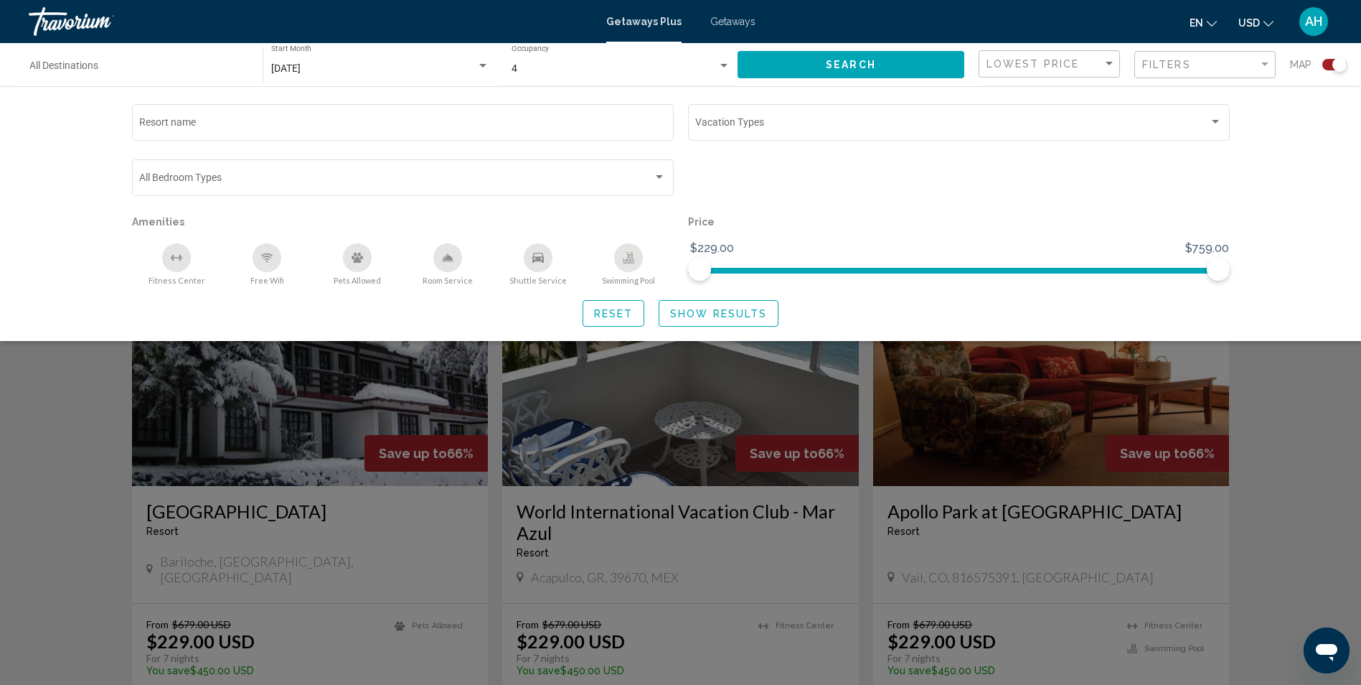
scroll to position [359, 0]
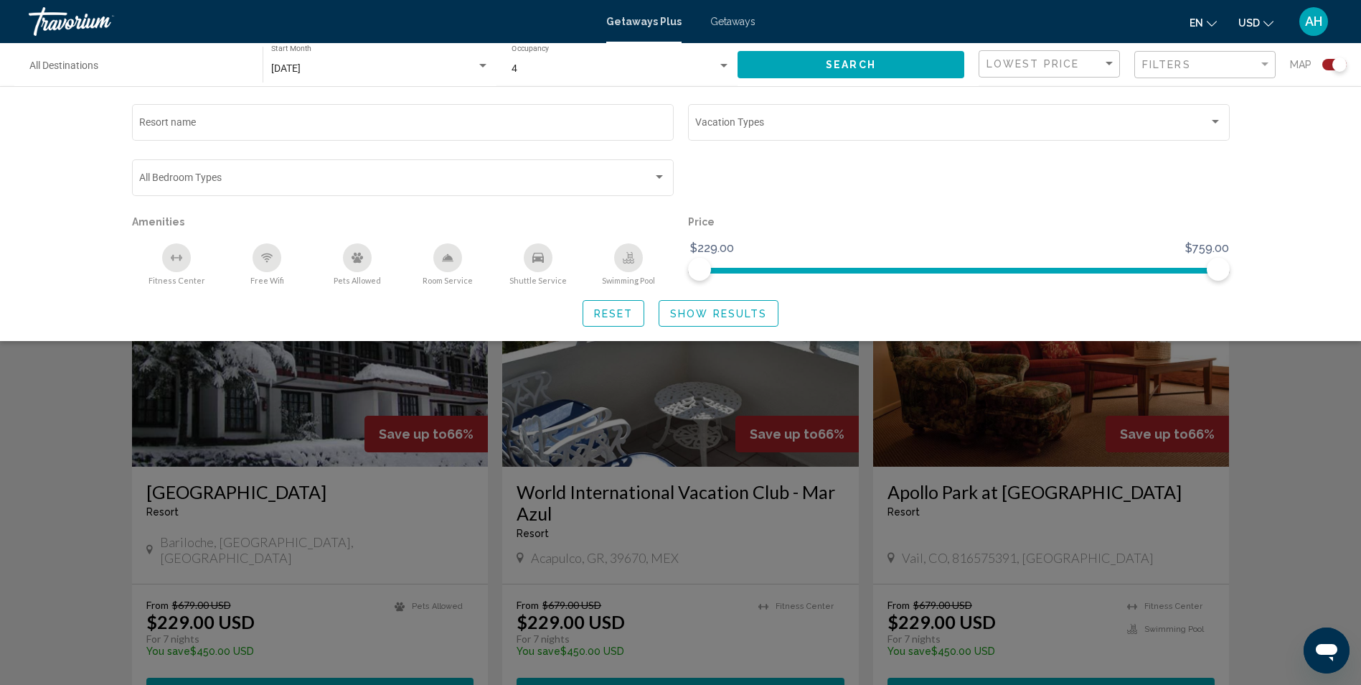
click at [703, 311] on span "Show Results" at bounding box center [718, 313] width 97 height 11
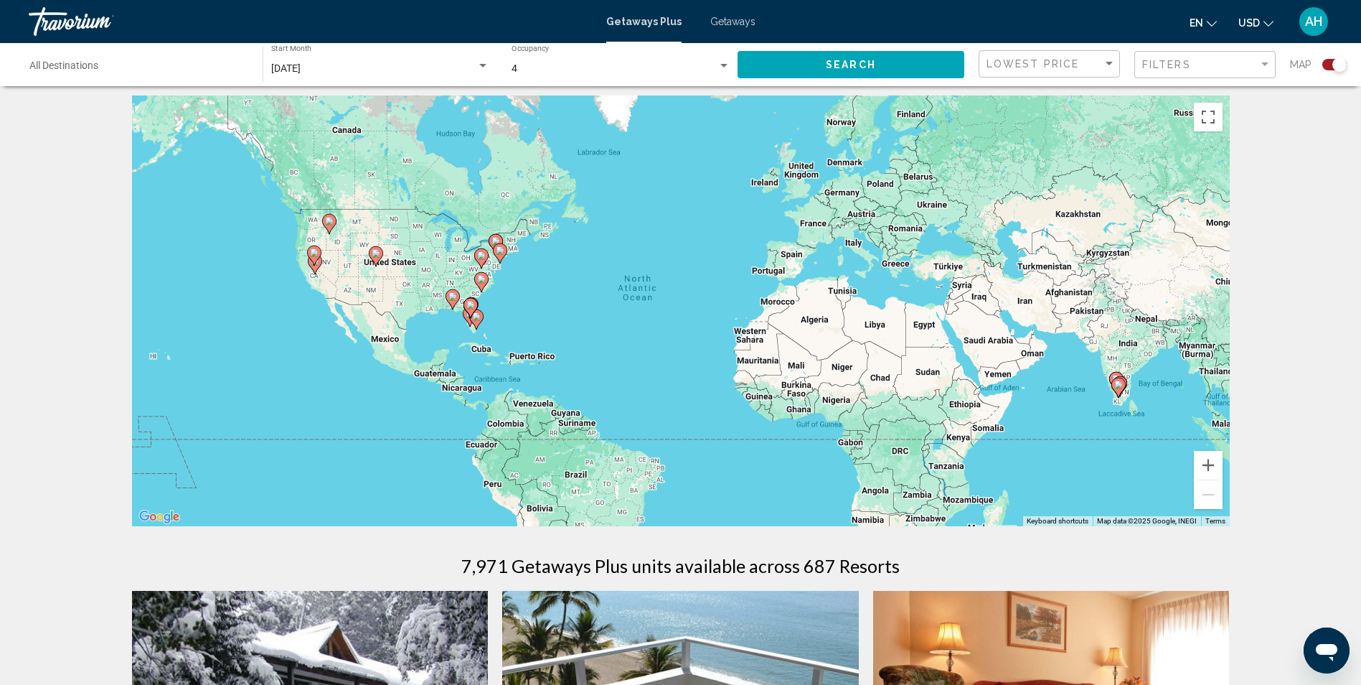
scroll to position [0, 0]
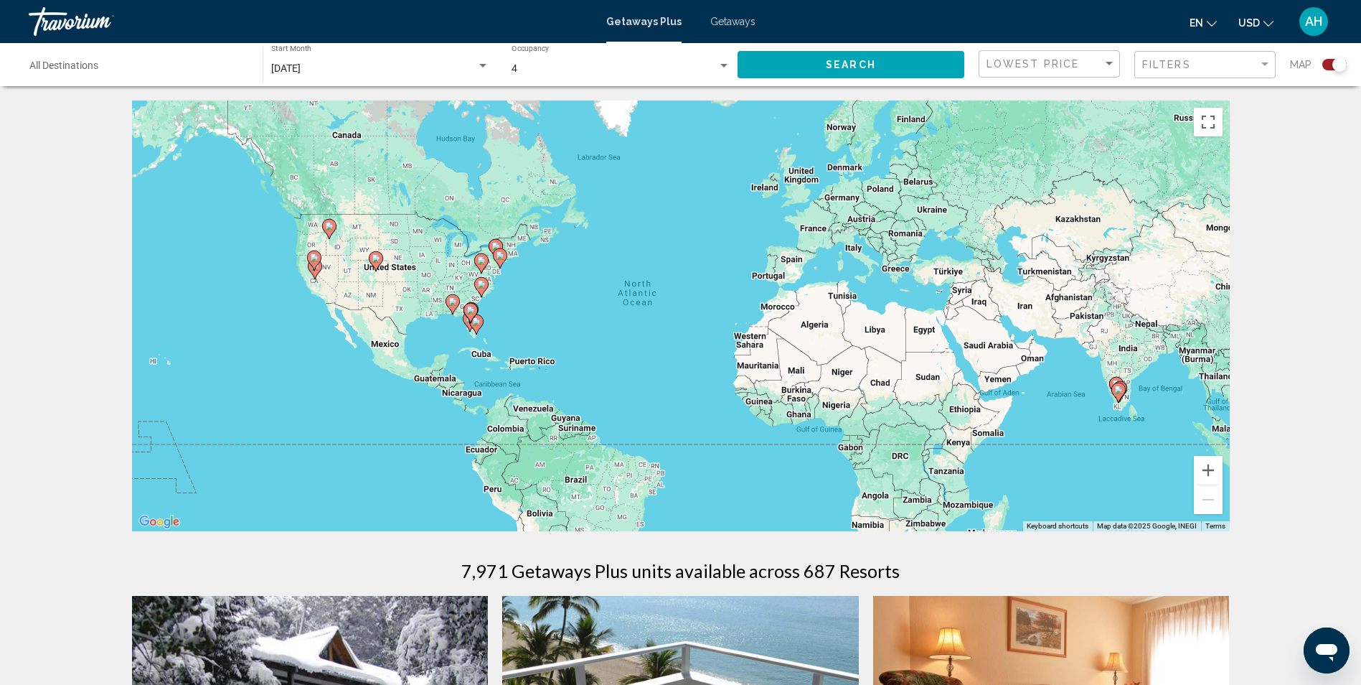
click at [728, 21] on span "Getaways" at bounding box center [732, 21] width 45 height 11
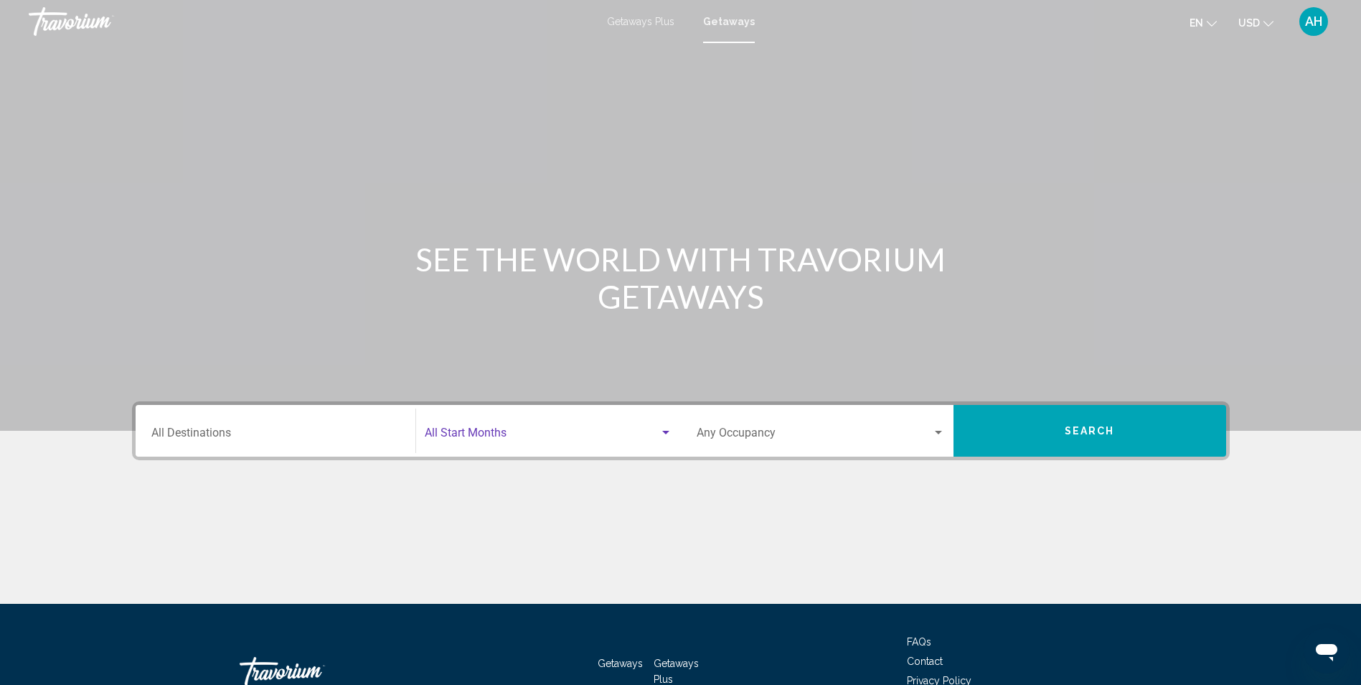
click at [662, 430] on div "Search widget" at bounding box center [665, 432] width 13 height 11
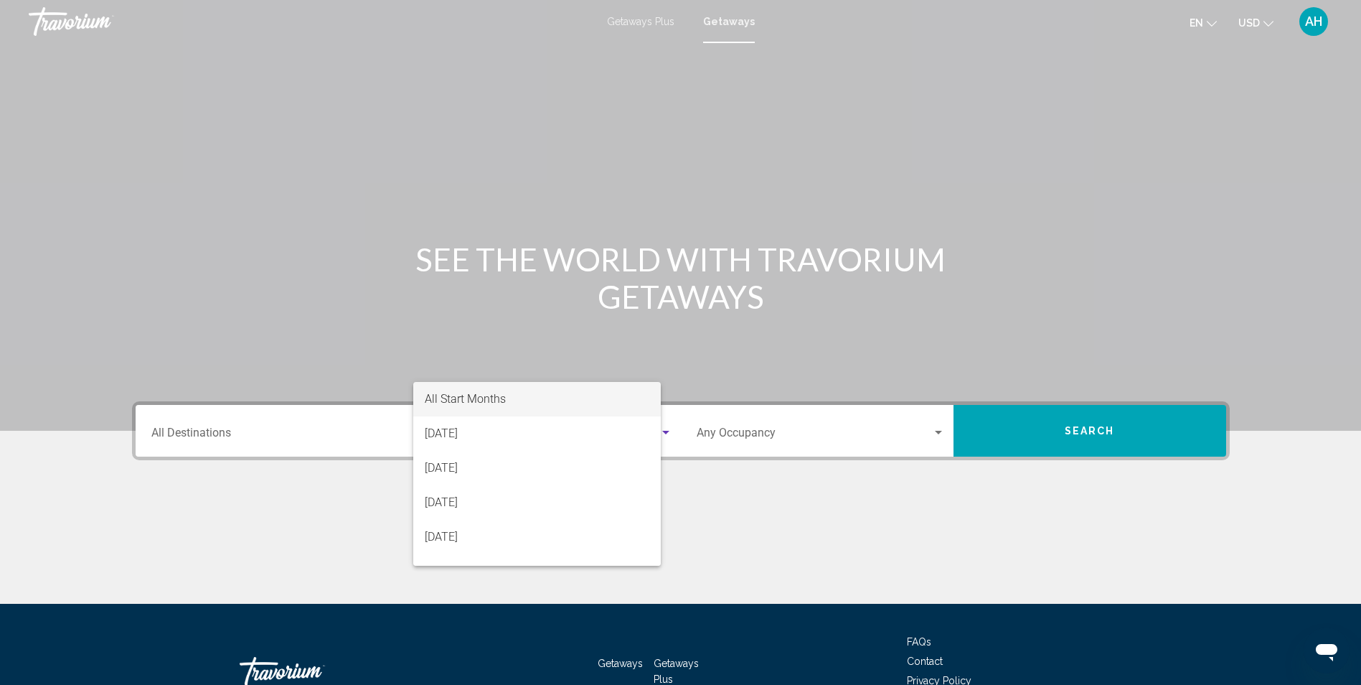
scroll to position [95, 0]
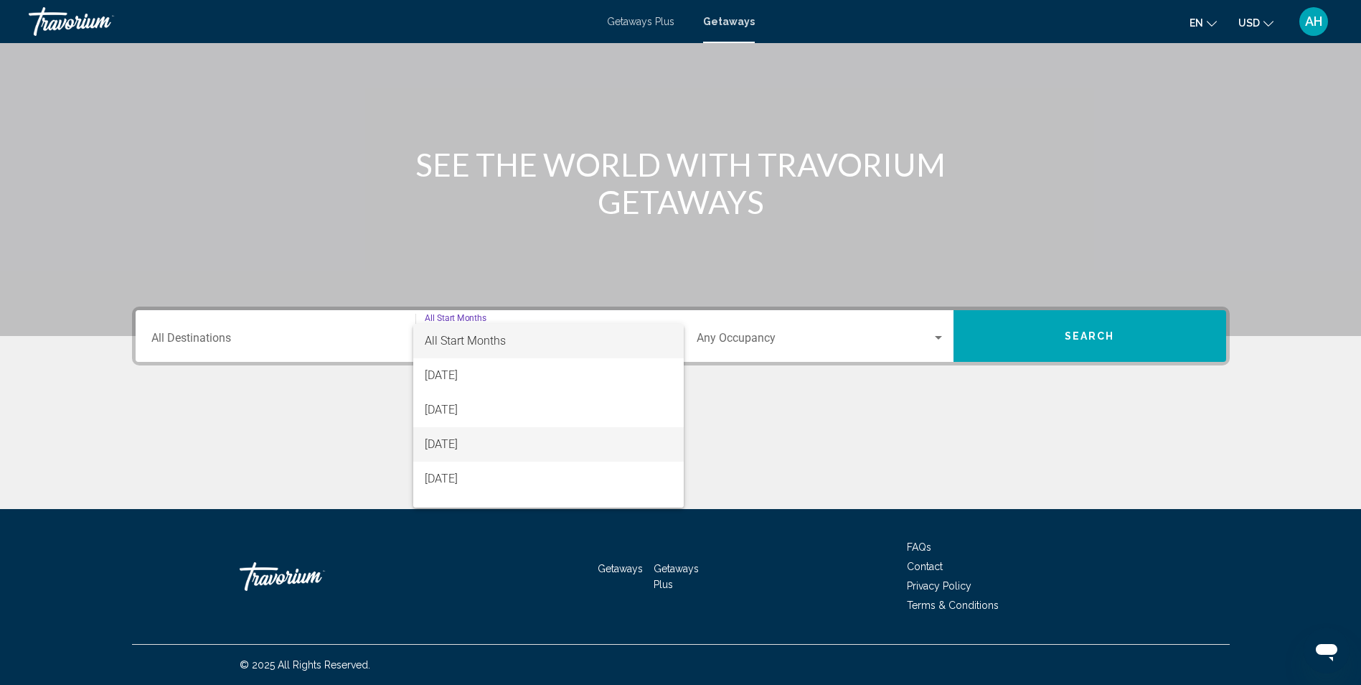
click at [478, 441] on span "[DATE]" at bounding box center [549, 444] width 248 height 34
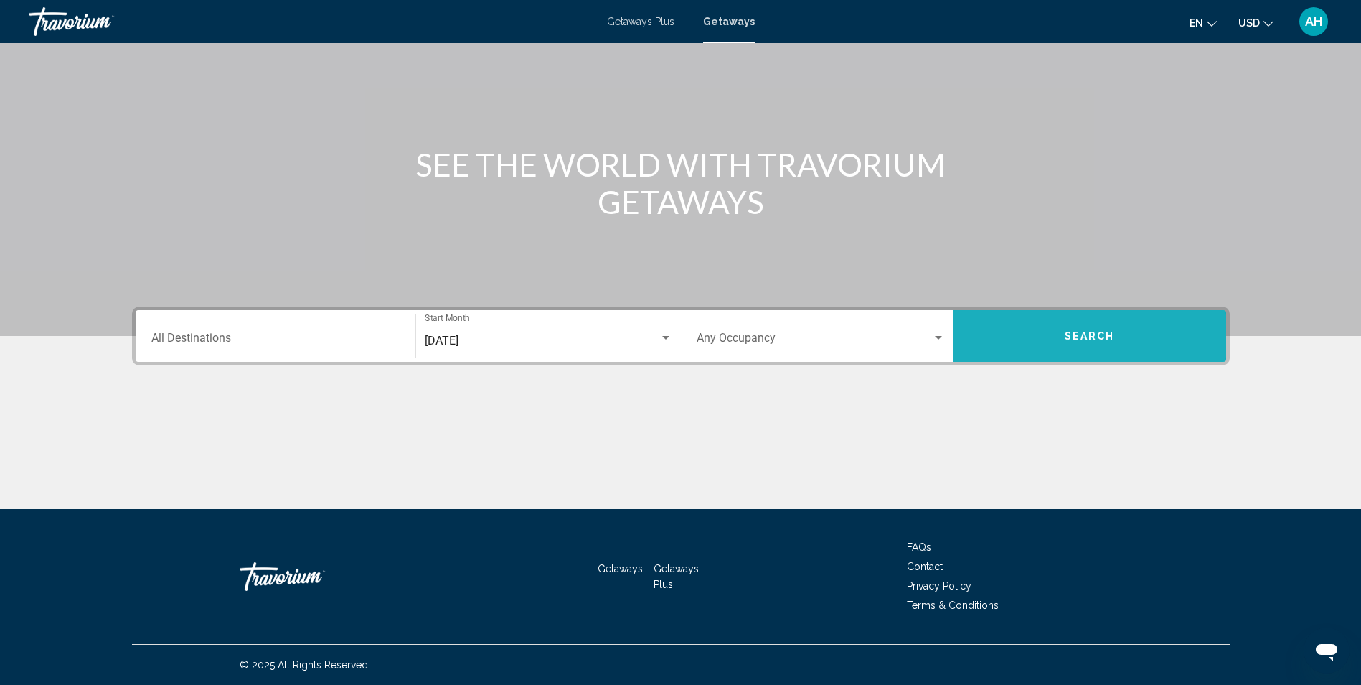
click at [1068, 336] on span "Search" at bounding box center [1090, 336] width 50 height 11
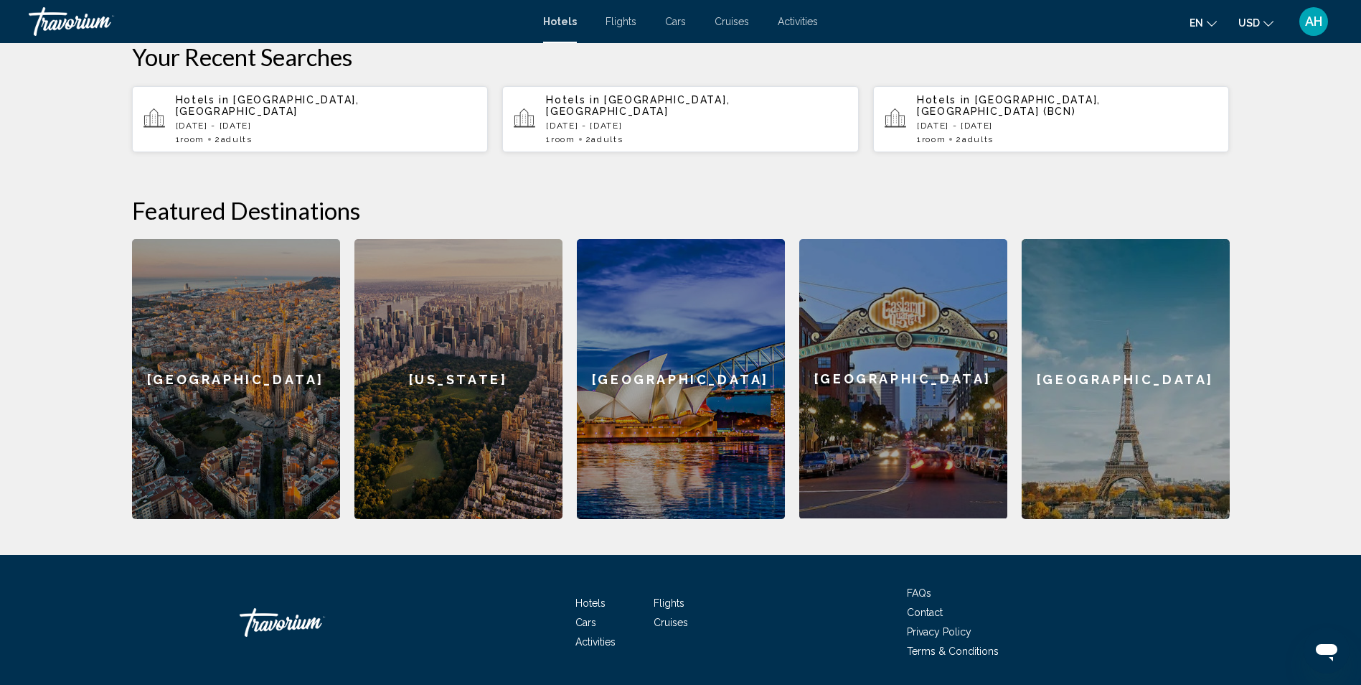
scroll to position [488, 0]
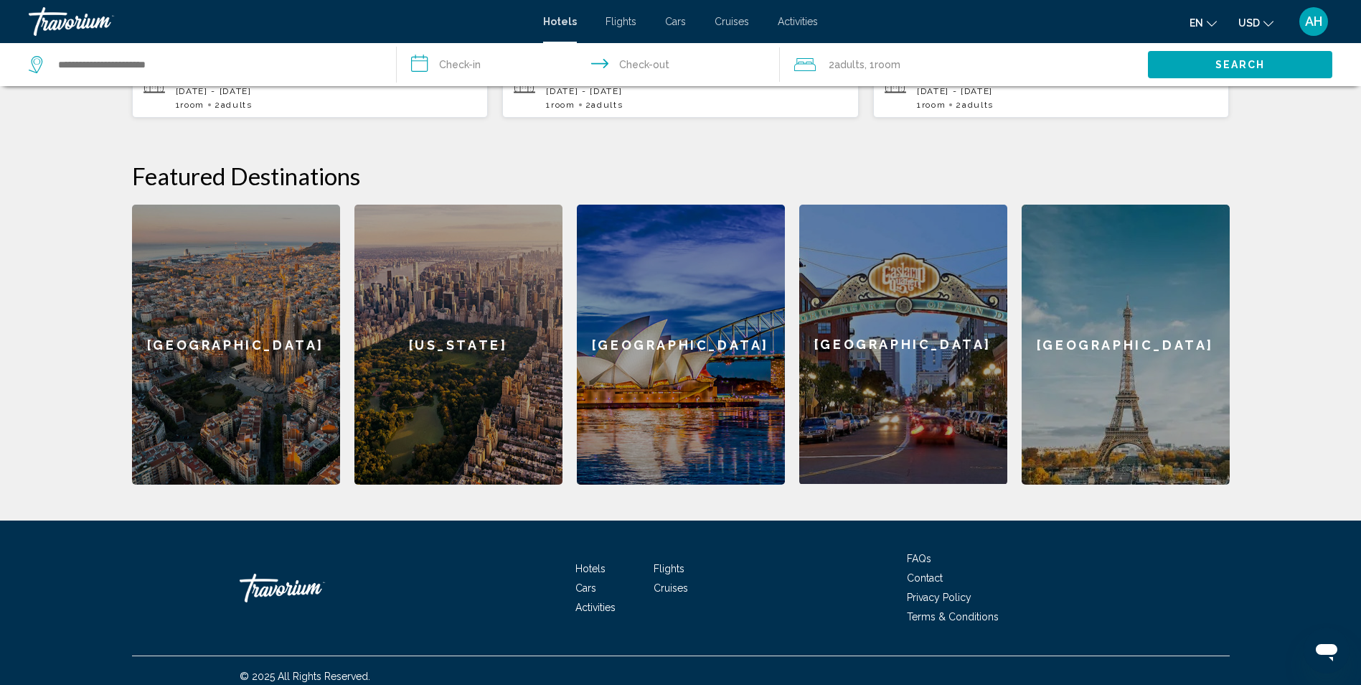
click at [913, 357] on div "San Diego" at bounding box center [903, 344] width 208 height 279
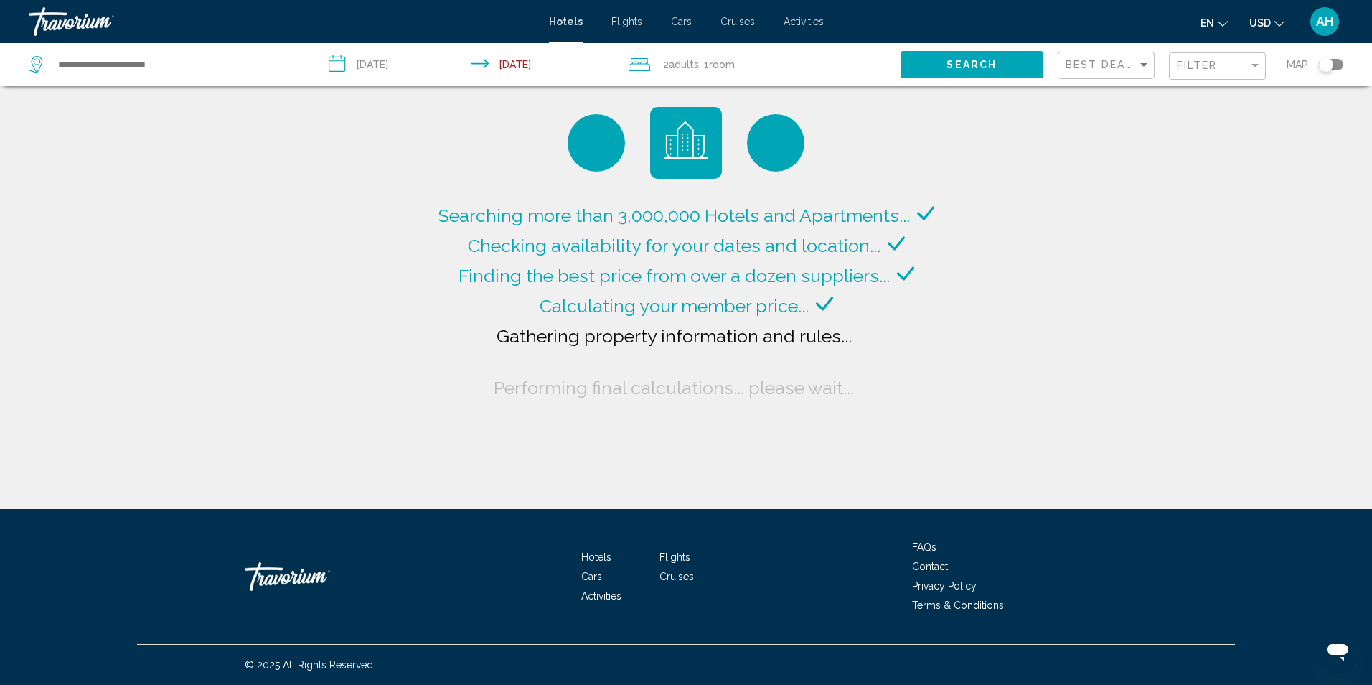
type input "**********"
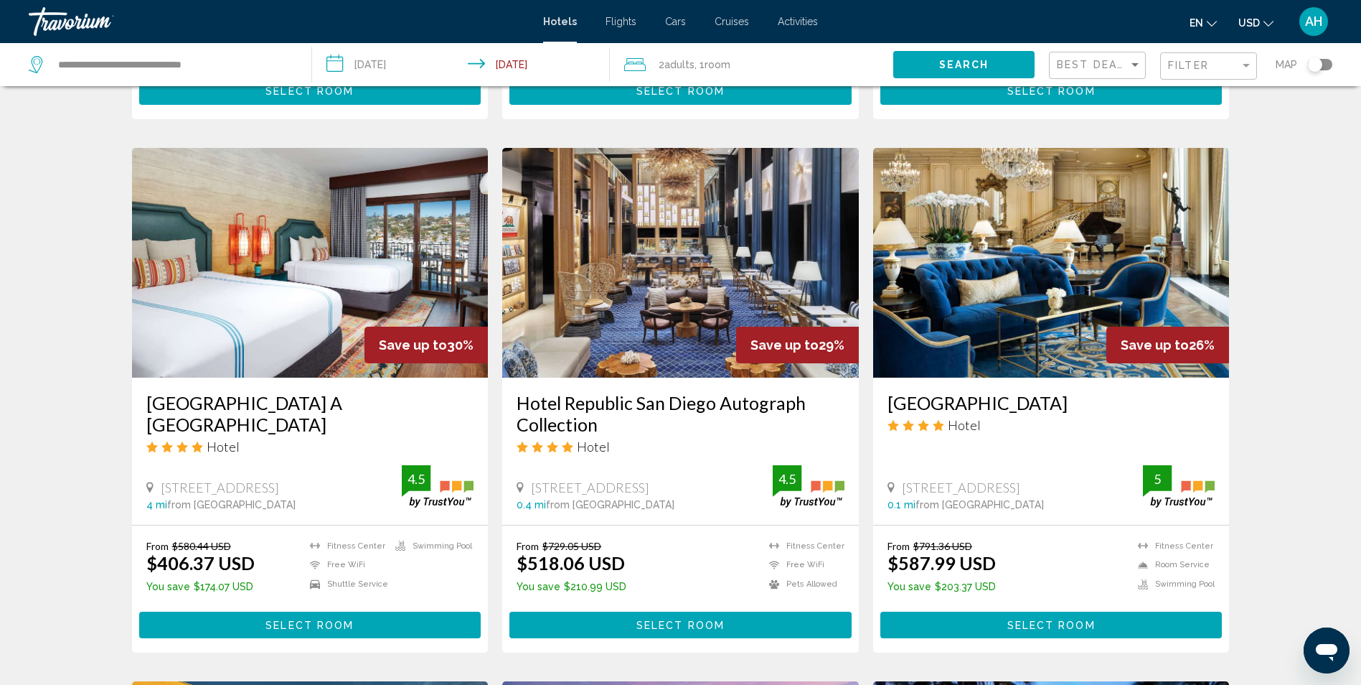
scroll to position [1076, 0]
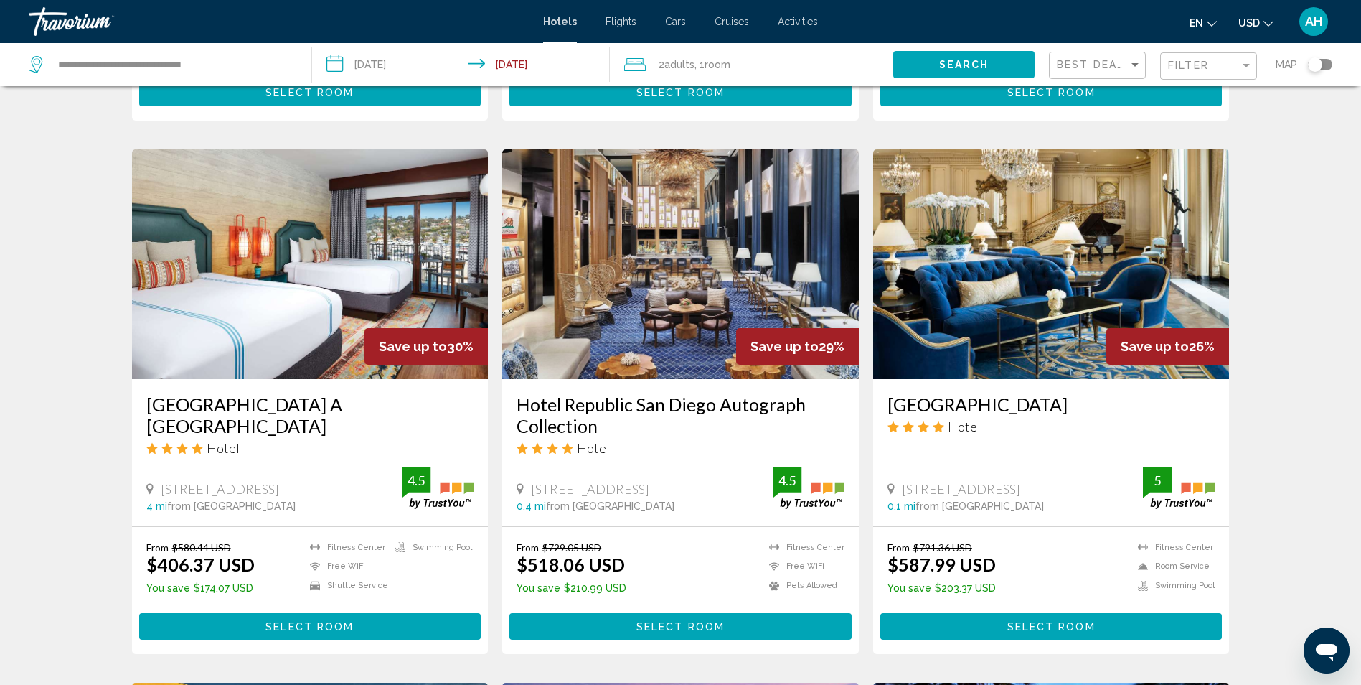
click at [644, 393] on h3 "Hotel Republic San Diego Autograph Collection" at bounding box center [681, 414] width 328 height 43
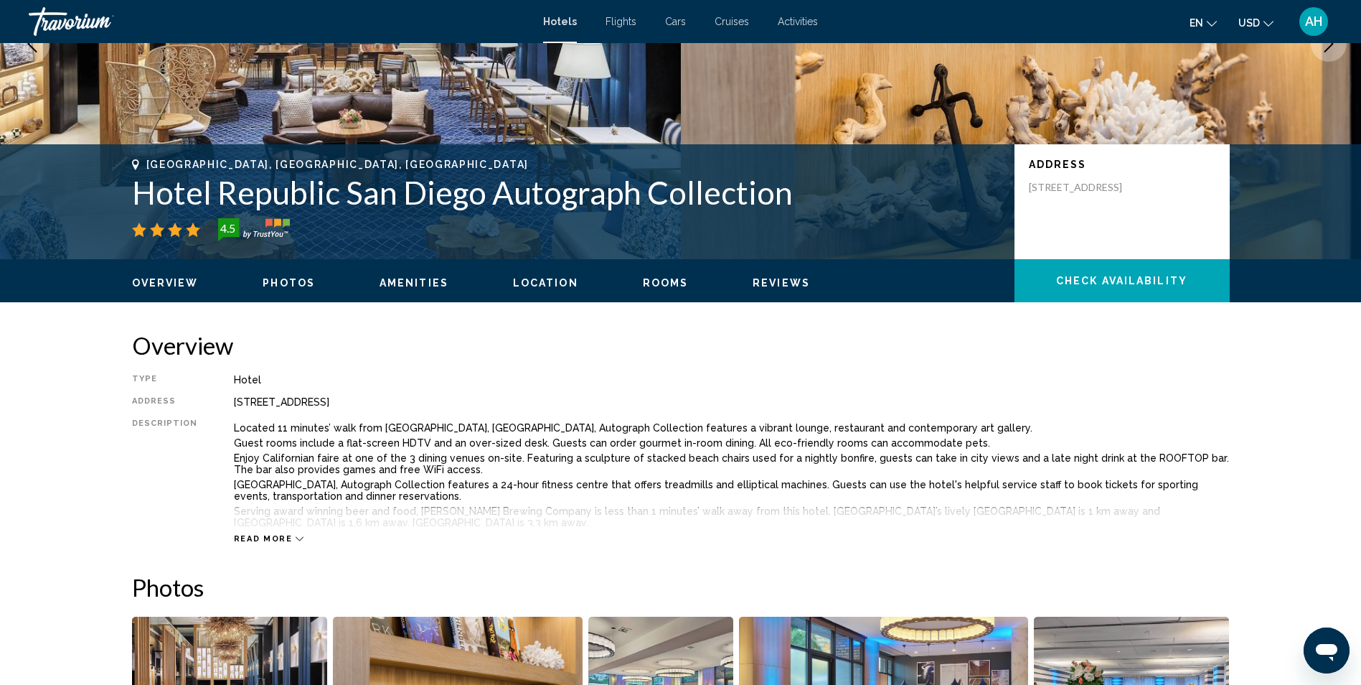
scroll to position [215, 0]
click at [296, 535] on icon "Main content" at bounding box center [300, 538] width 8 height 8
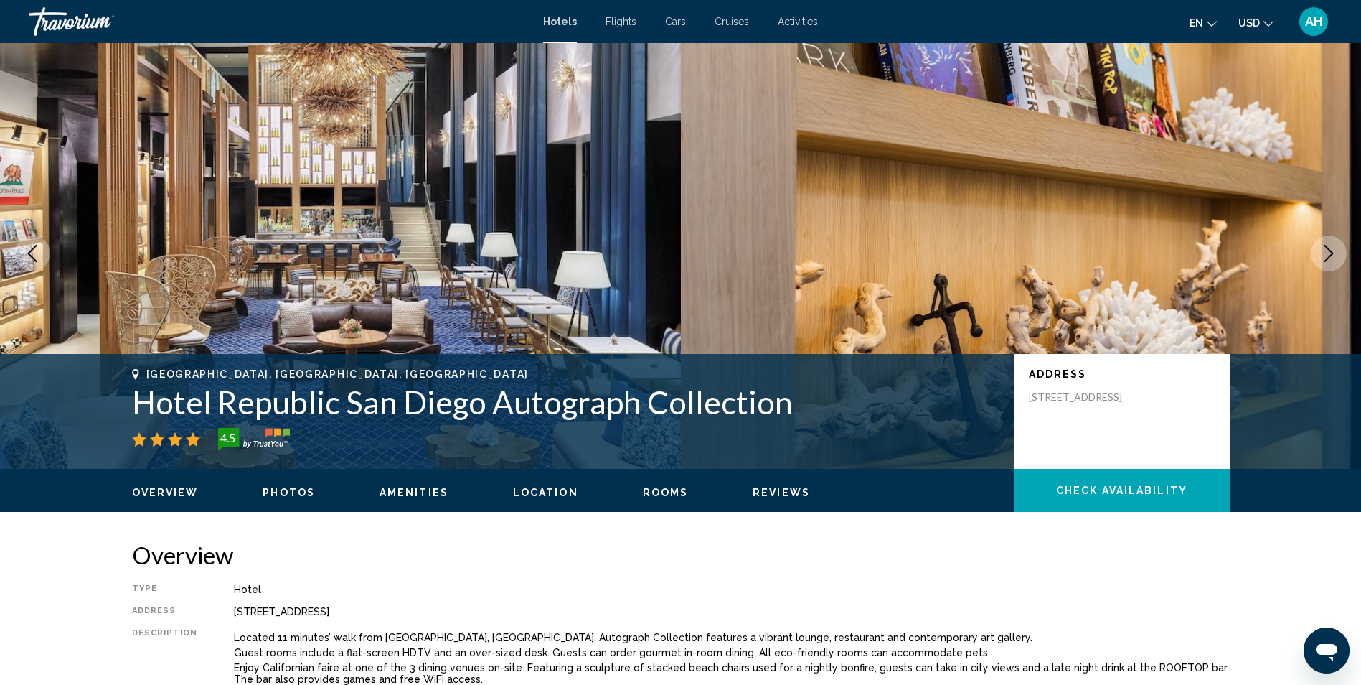
scroll to position [0, 0]
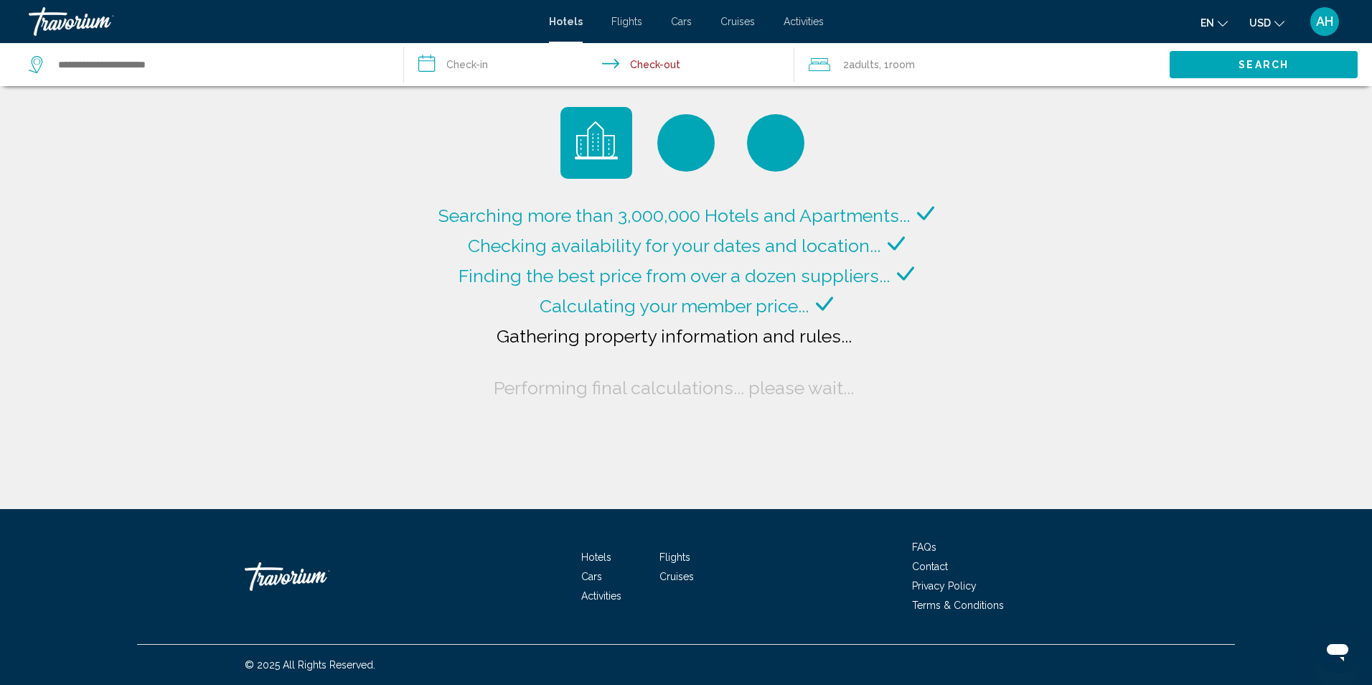
type input "**********"
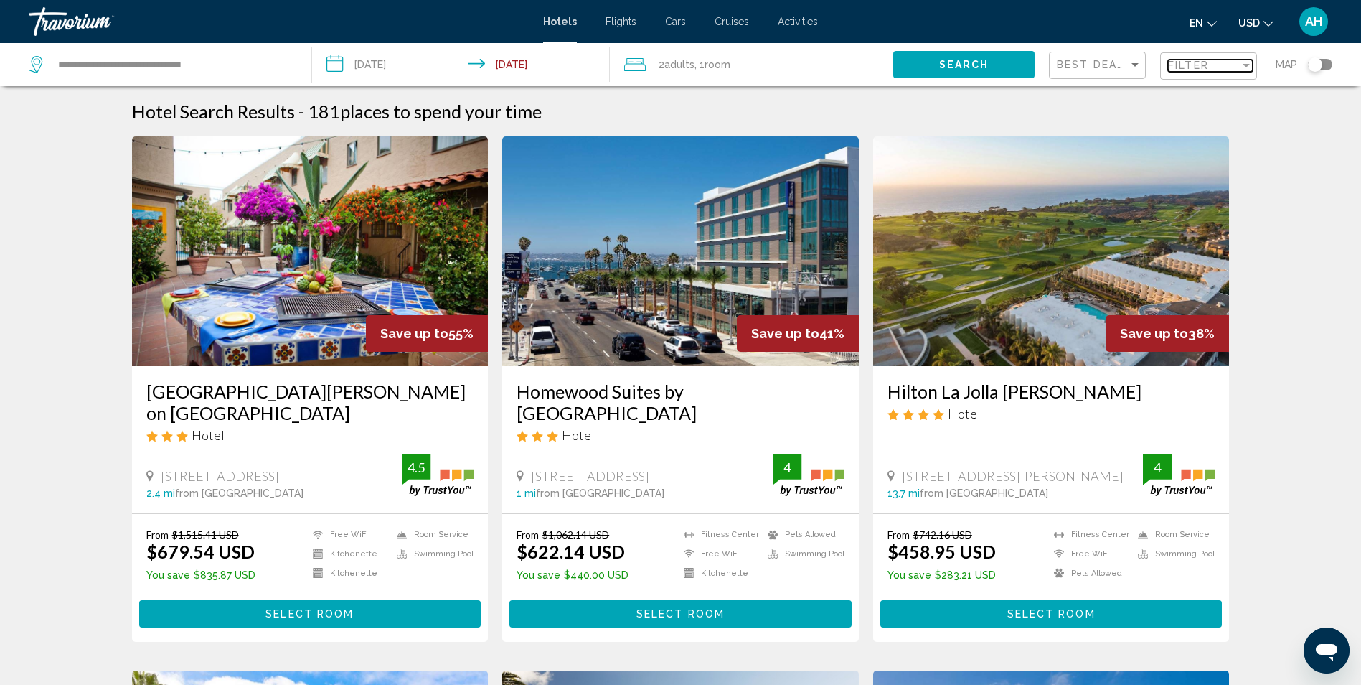
click at [1249, 66] on div "Filter" at bounding box center [1246, 66] width 7 height 4
